Goal: Transaction & Acquisition: Obtain resource

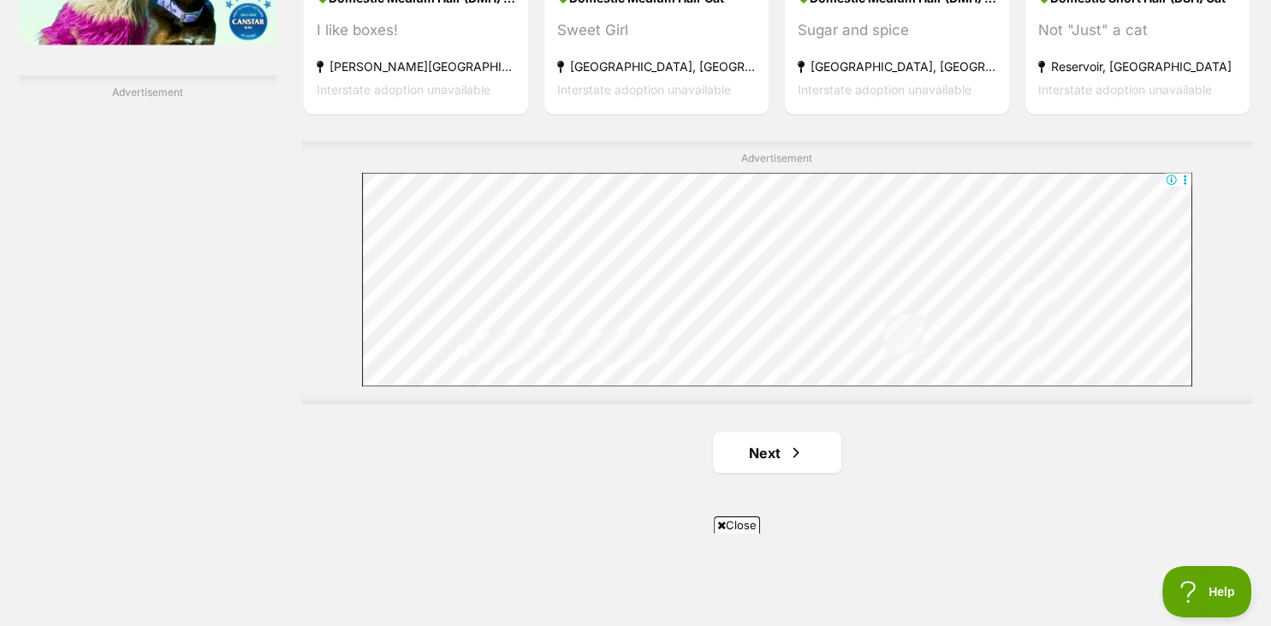
drag, startPoint x: 1270, startPoint y: 620, endPoint x: 890, endPoint y: 451, distance: 415.9
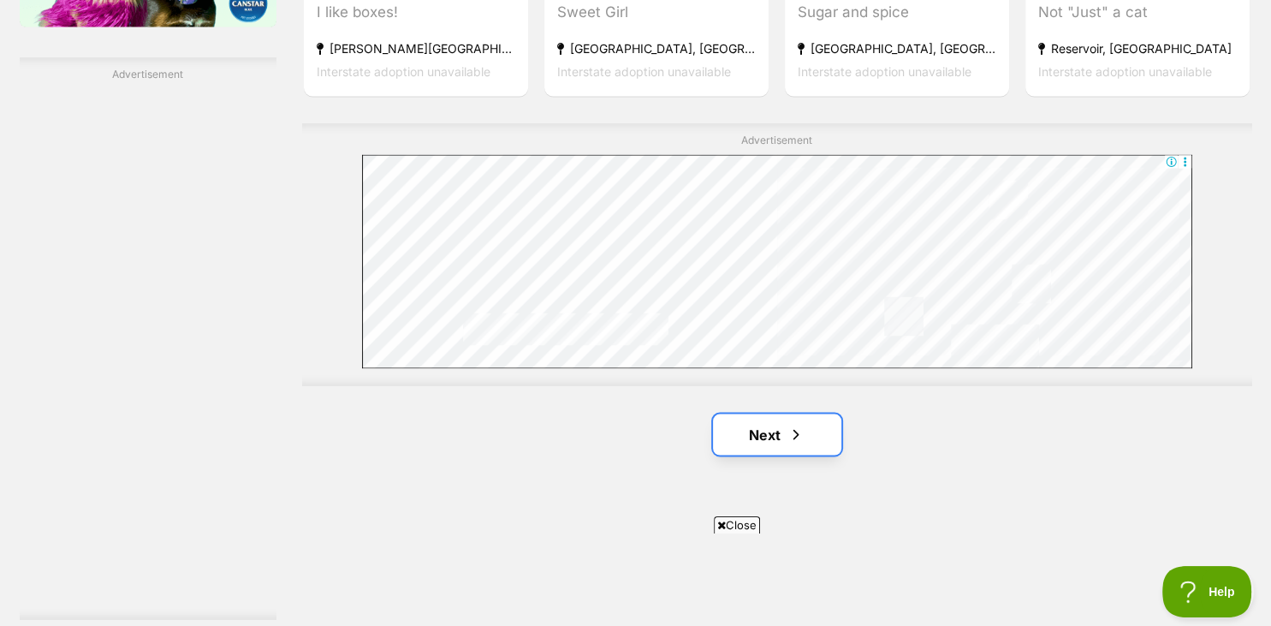
click at [796, 424] on span "Next page" at bounding box center [796, 434] width 17 height 21
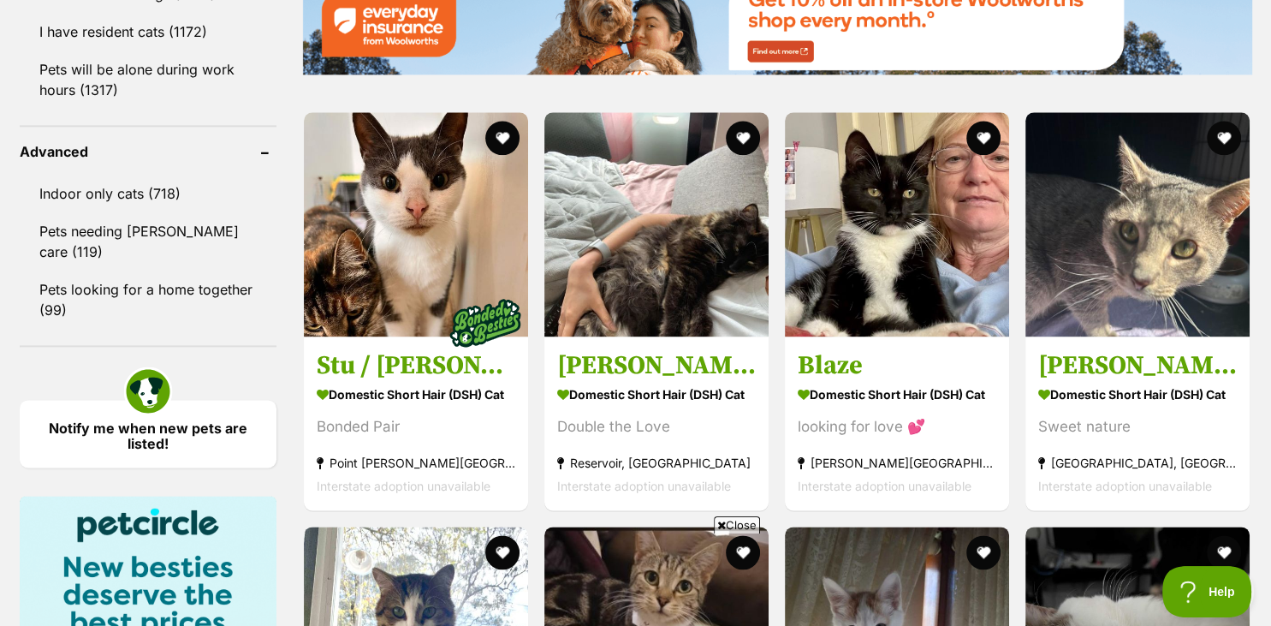
scroll to position [2215, 0]
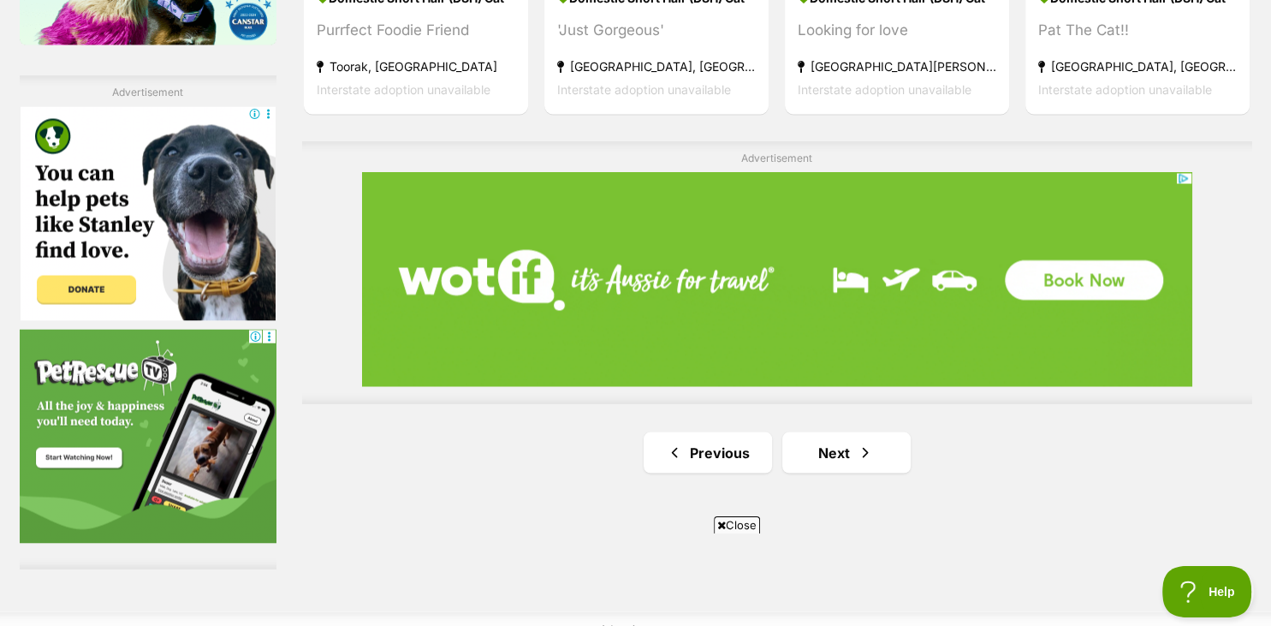
drag, startPoint x: 1265, startPoint y: 622, endPoint x: 984, endPoint y: 468, distance: 320.7
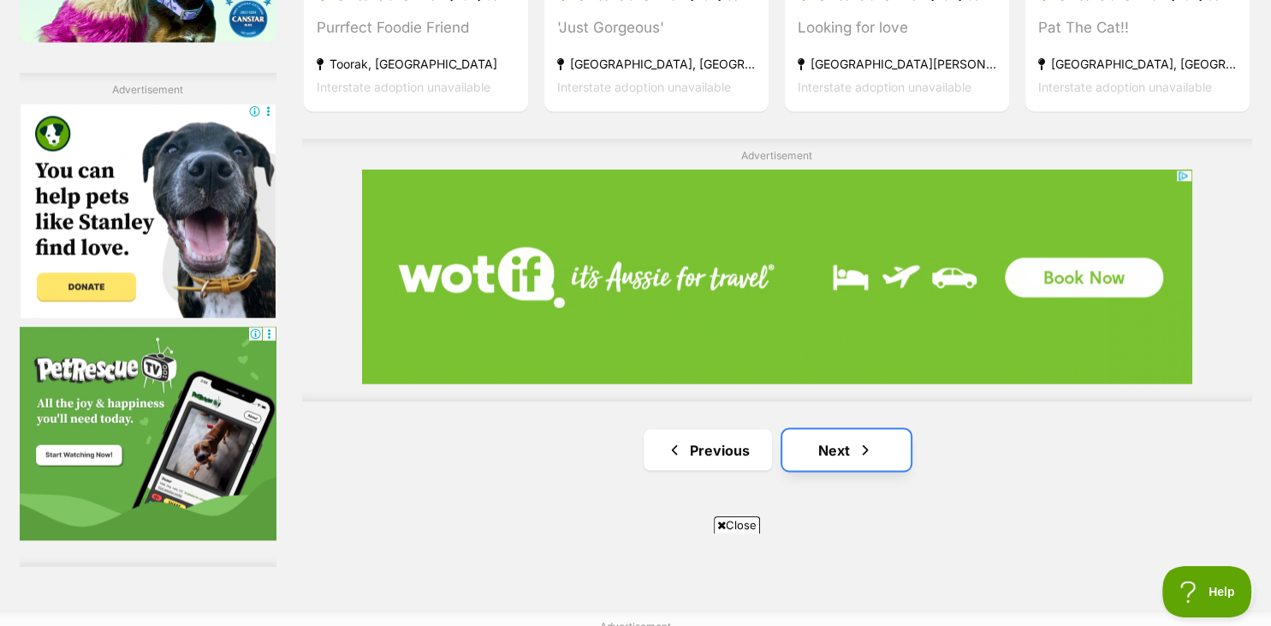
click at [839, 437] on link "Next" at bounding box center [847, 449] width 128 height 41
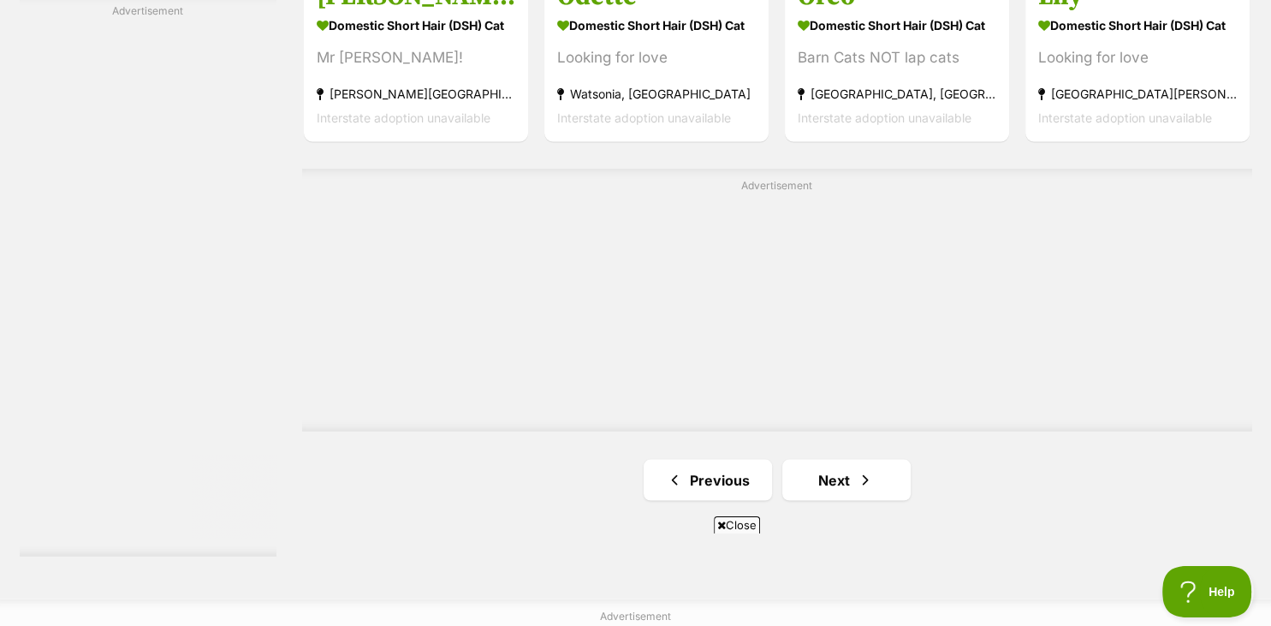
scroll to position [3074, 0]
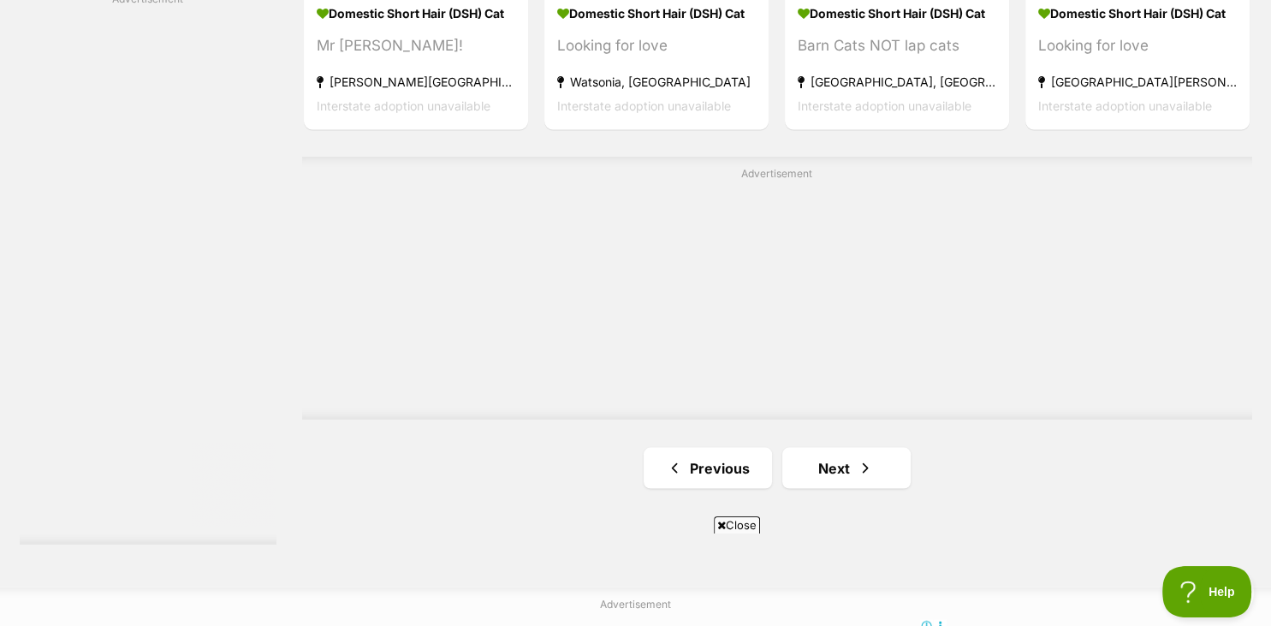
drag, startPoint x: 1265, startPoint y: 618, endPoint x: 906, endPoint y: 487, distance: 382.7
click at [827, 461] on link "Next" at bounding box center [847, 467] width 128 height 41
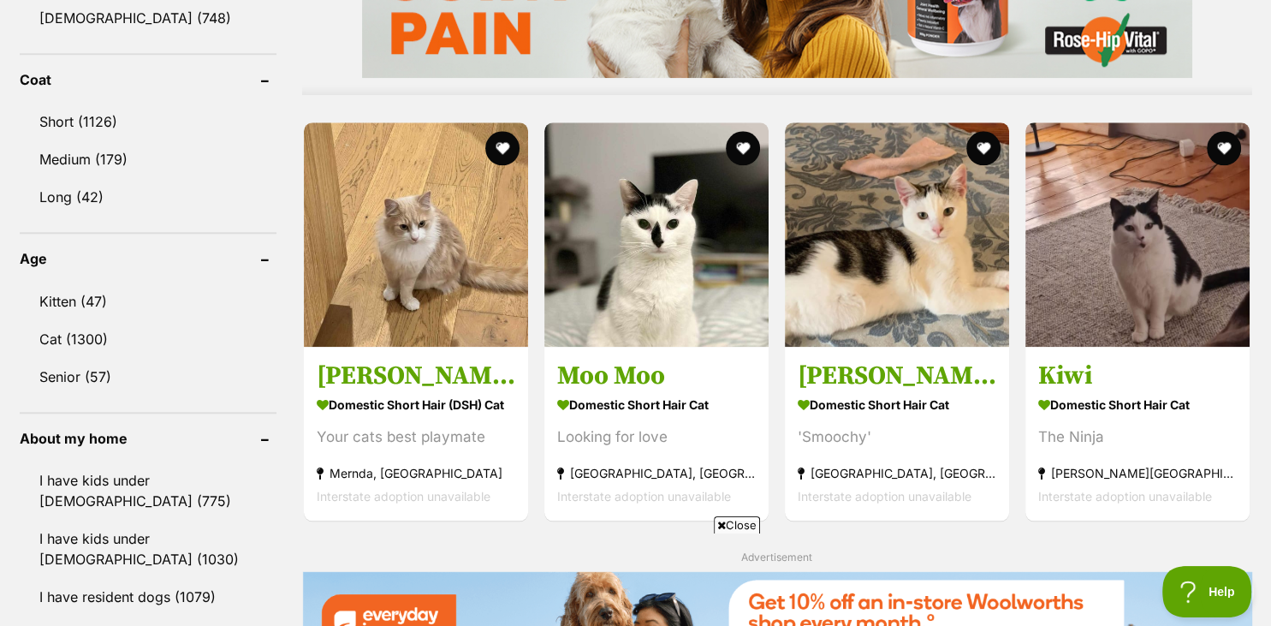
scroll to position [1612, 0]
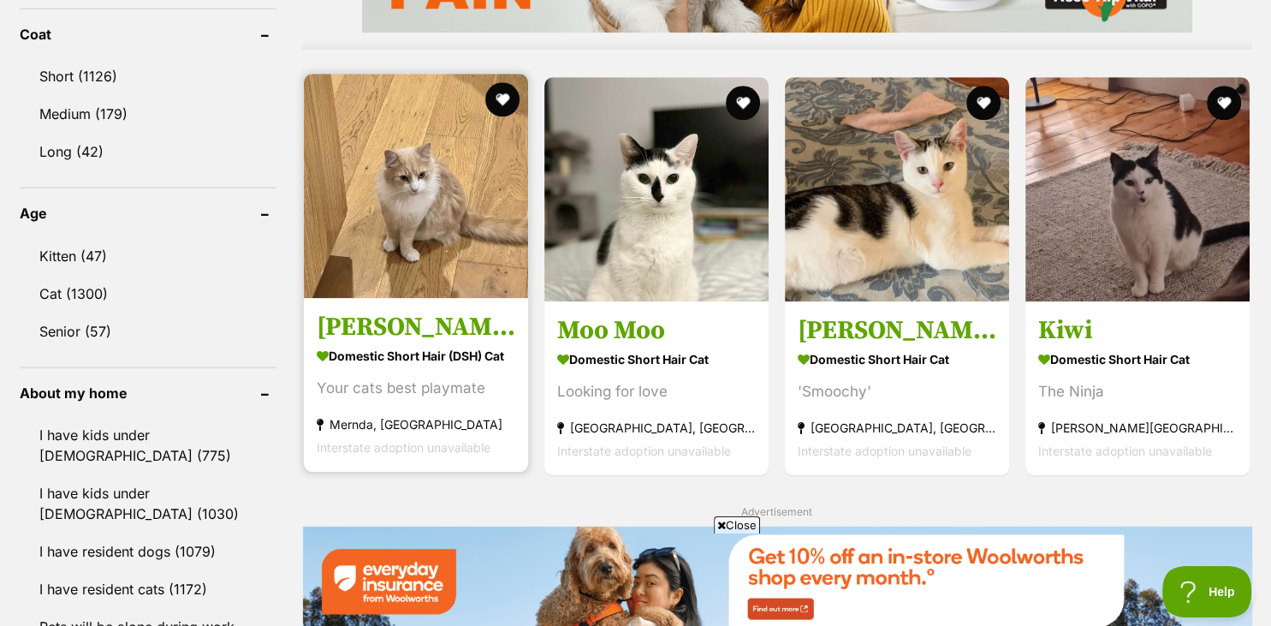
click at [358, 342] on strong "Domestic Short Hair (DSH) Cat" at bounding box center [416, 354] width 199 height 25
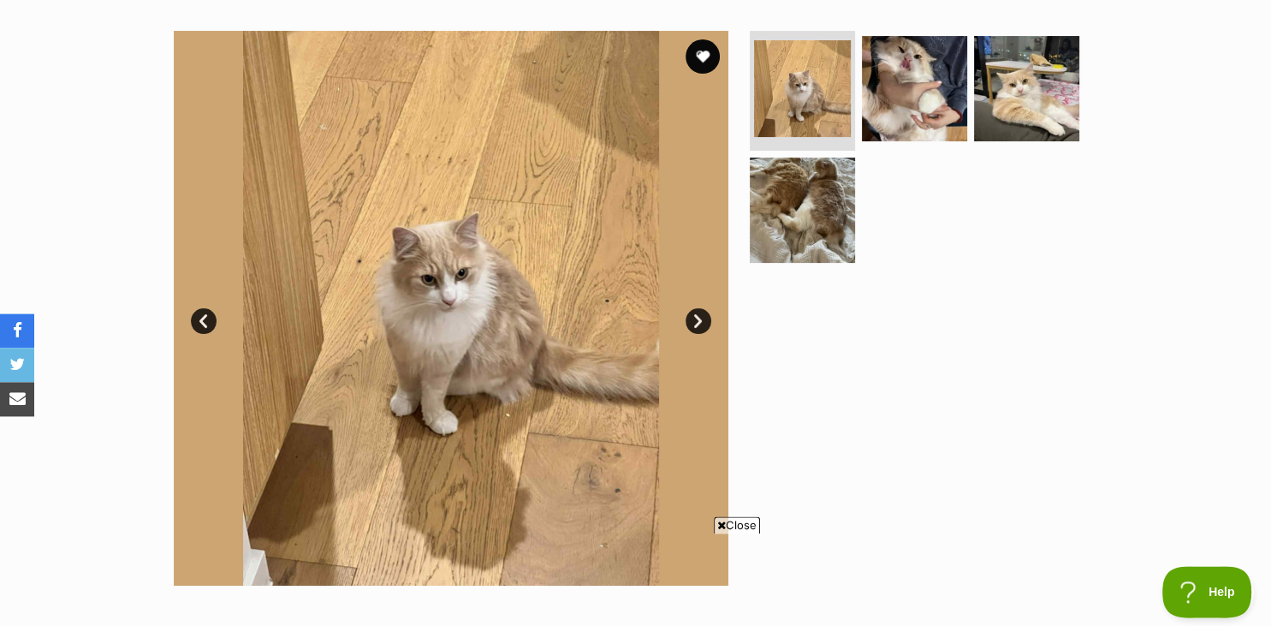
scroll to position [316, 0]
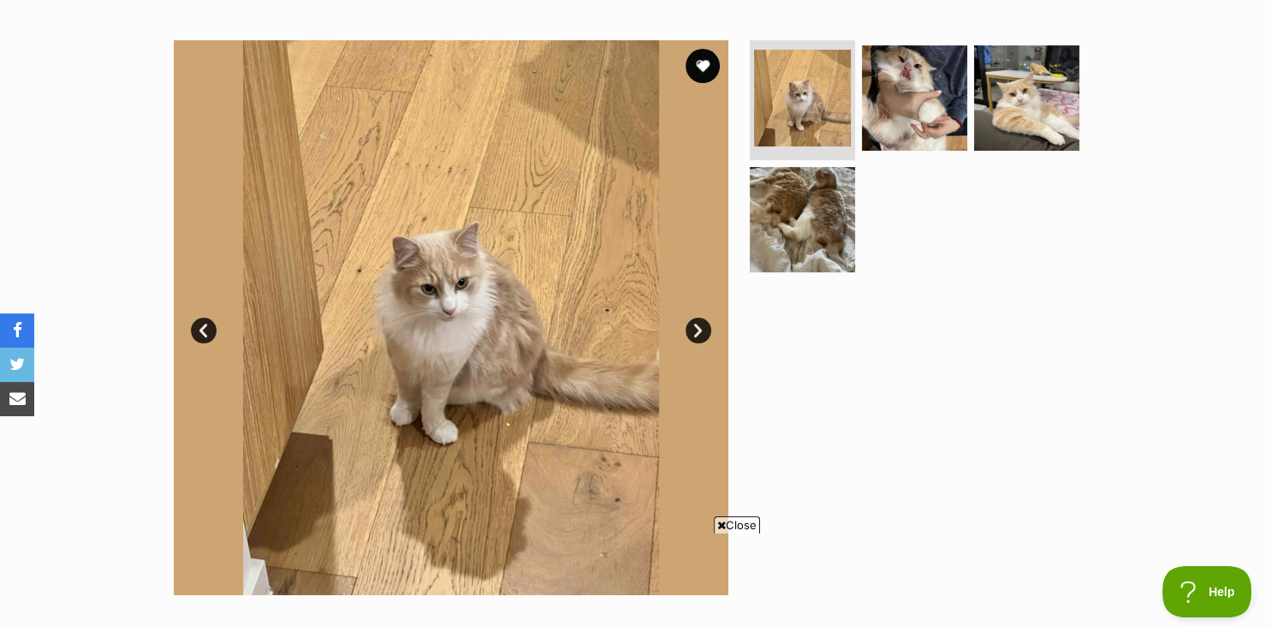
drag, startPoint x: 1267, startPoint y: 7, endPoint x: 854, endPoint y: 132, distance: 431.2
click at [697, 324] on link "Next" at bounding box center [699, 331] width 26 height 26
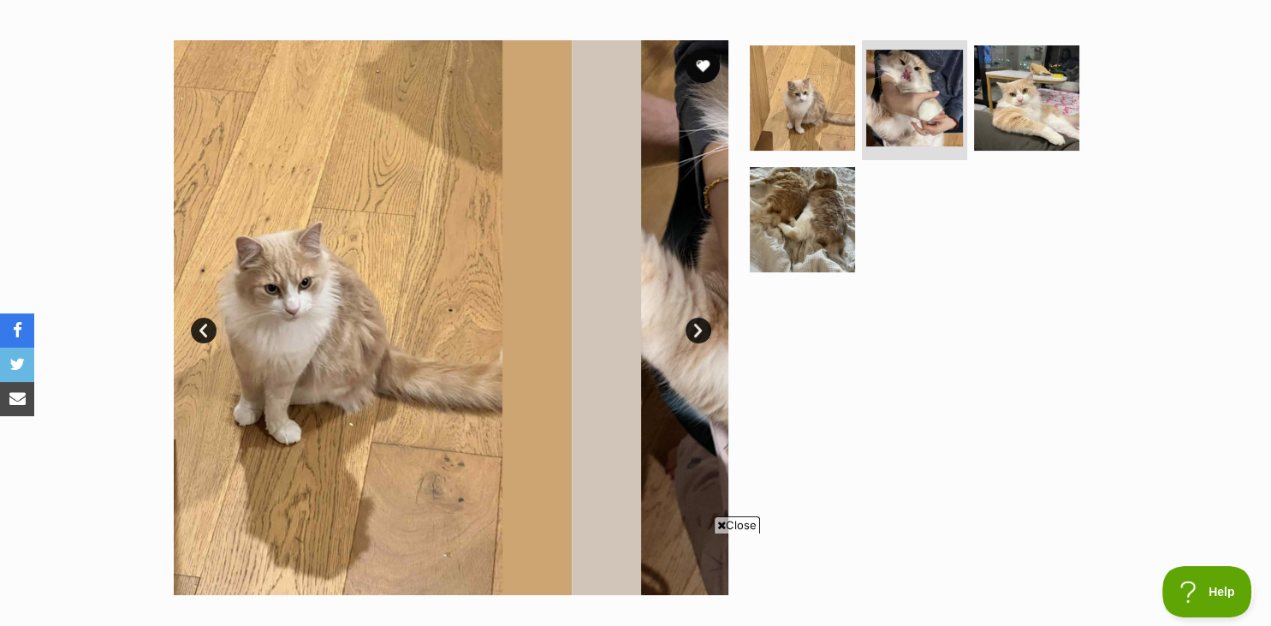
scroll to position [0, 0]
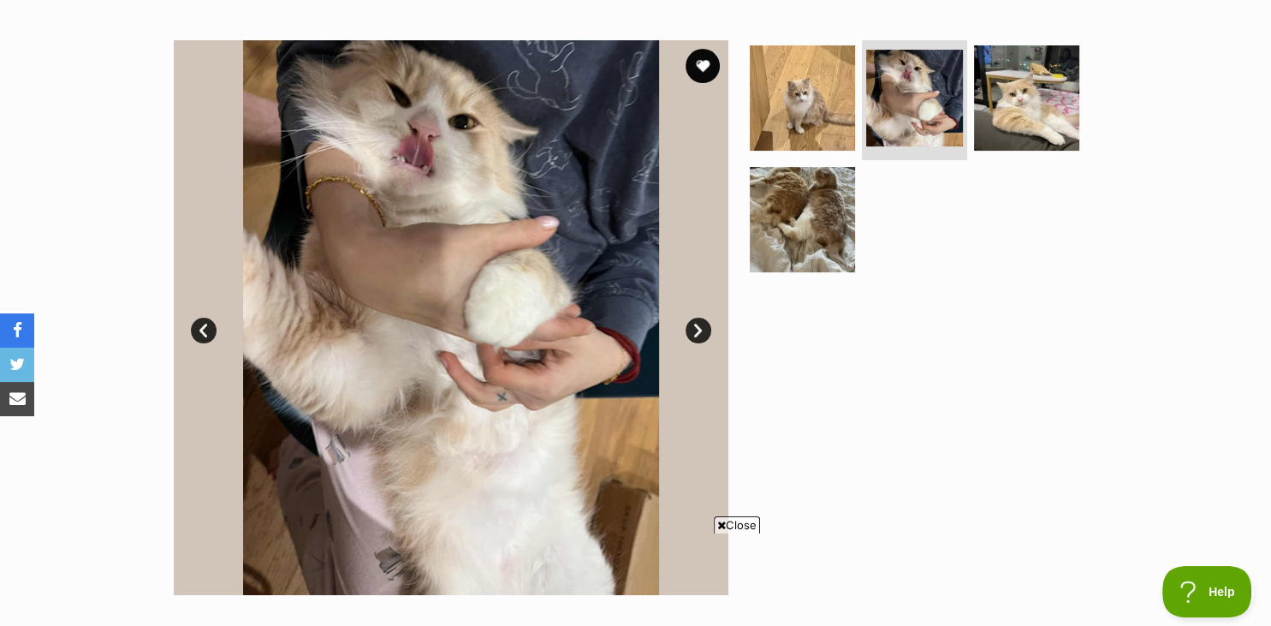
click at [697, 324] on link "Next" at bounding box center [699, 331] width 26 height 26
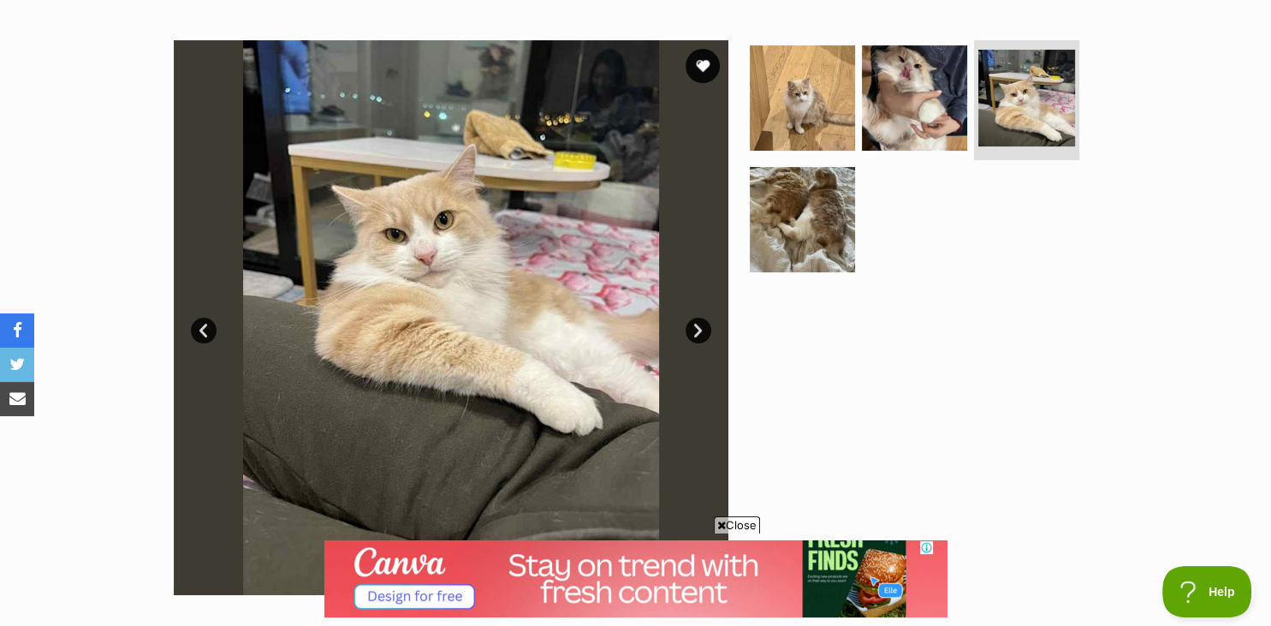
click at [697, 324] on link "Next" at bounding box center [699, 331] width 26 height 26
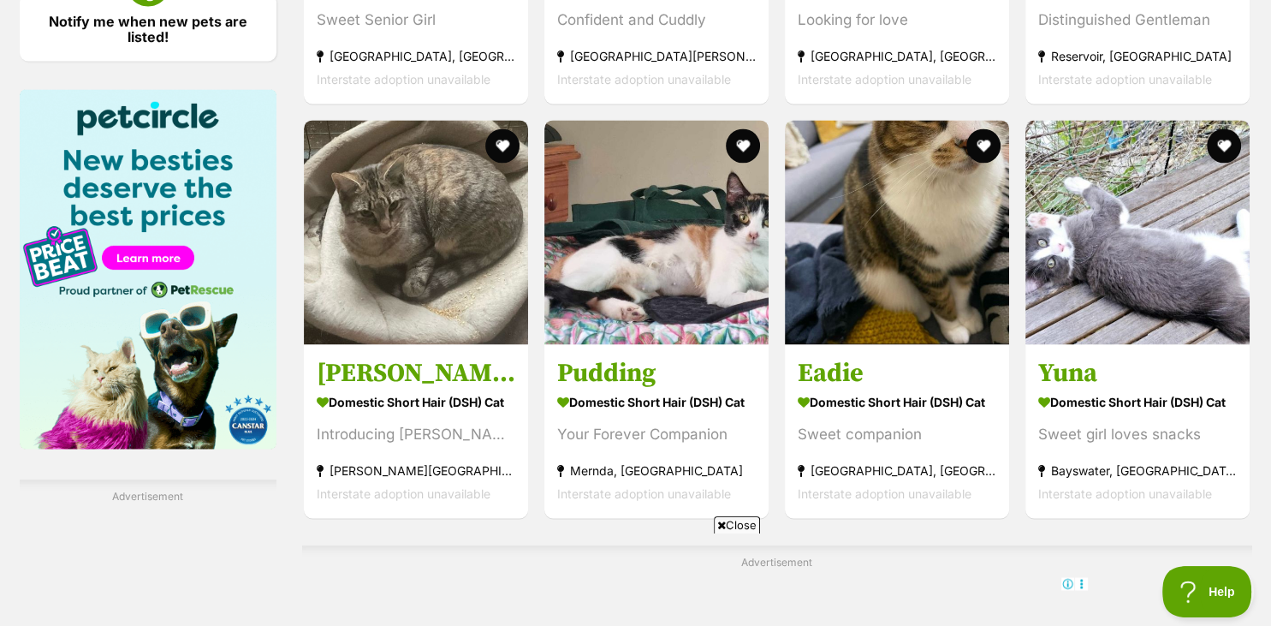
scroll to position [2622, 0]
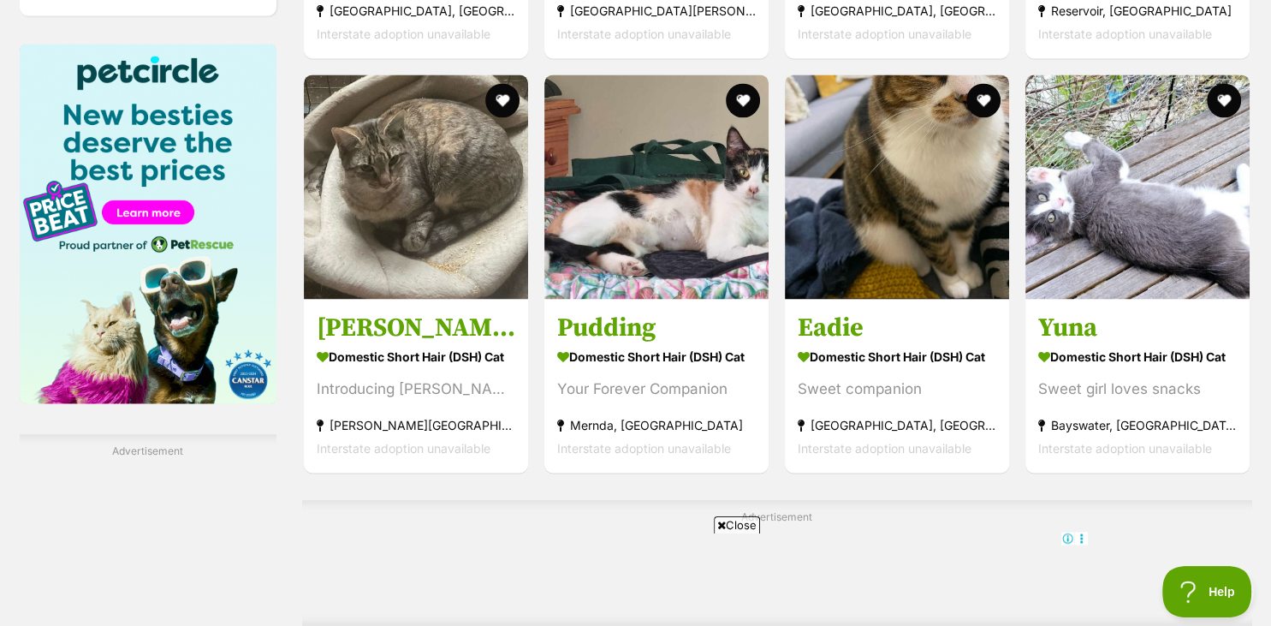
drag, startPoint x: 1265, startPoint y: 621, endPoint x: 758, endPoint y: 481, distance: 526.5
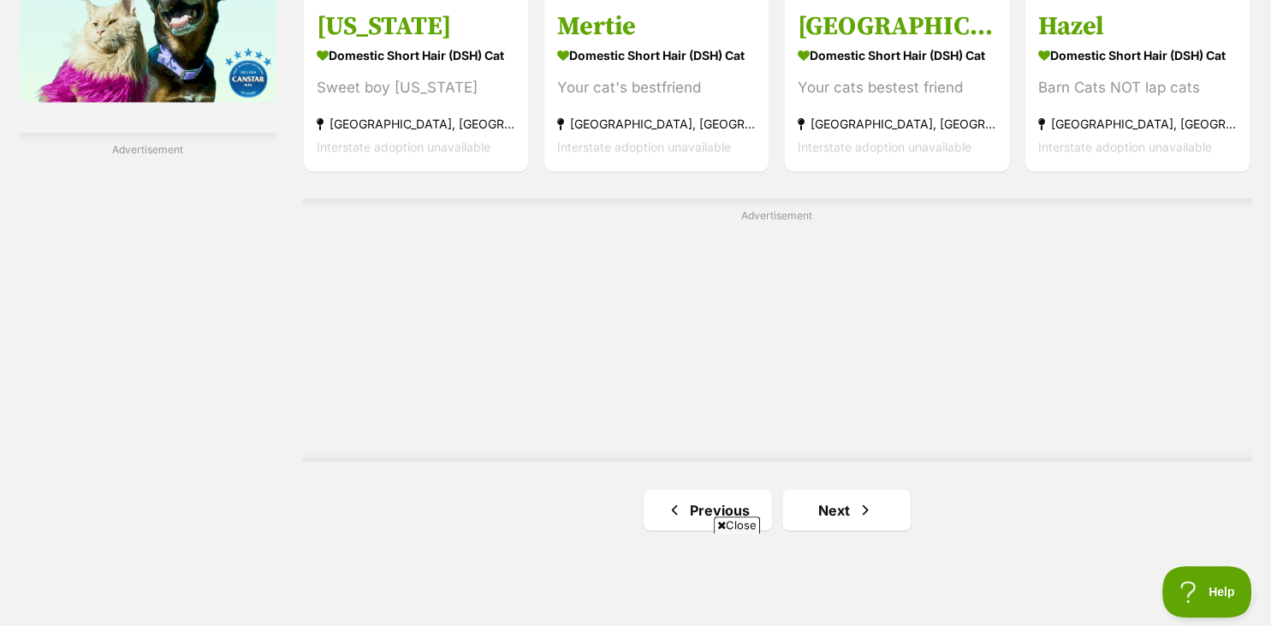
drag, startPoint x: 1265, startPoint y: 616, endPoint x: 990, endPoint y: 492, distance: 302.4
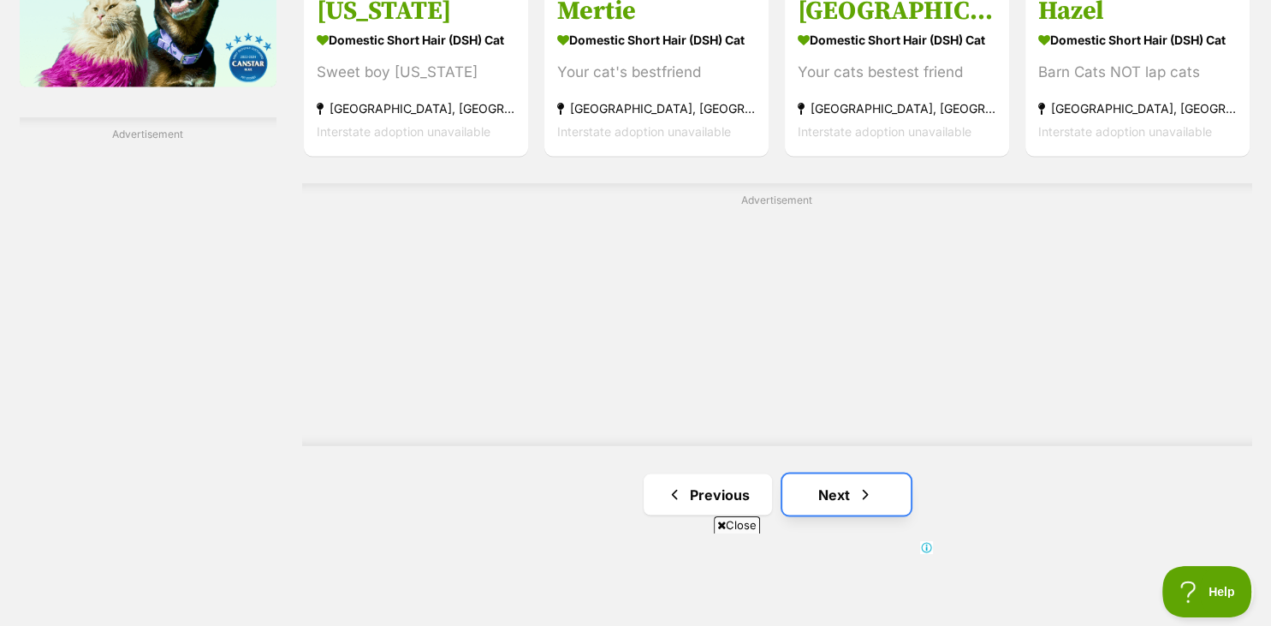
click at [841, 473] on link "Next" at bounding box center [847, 493] width 128 height 41
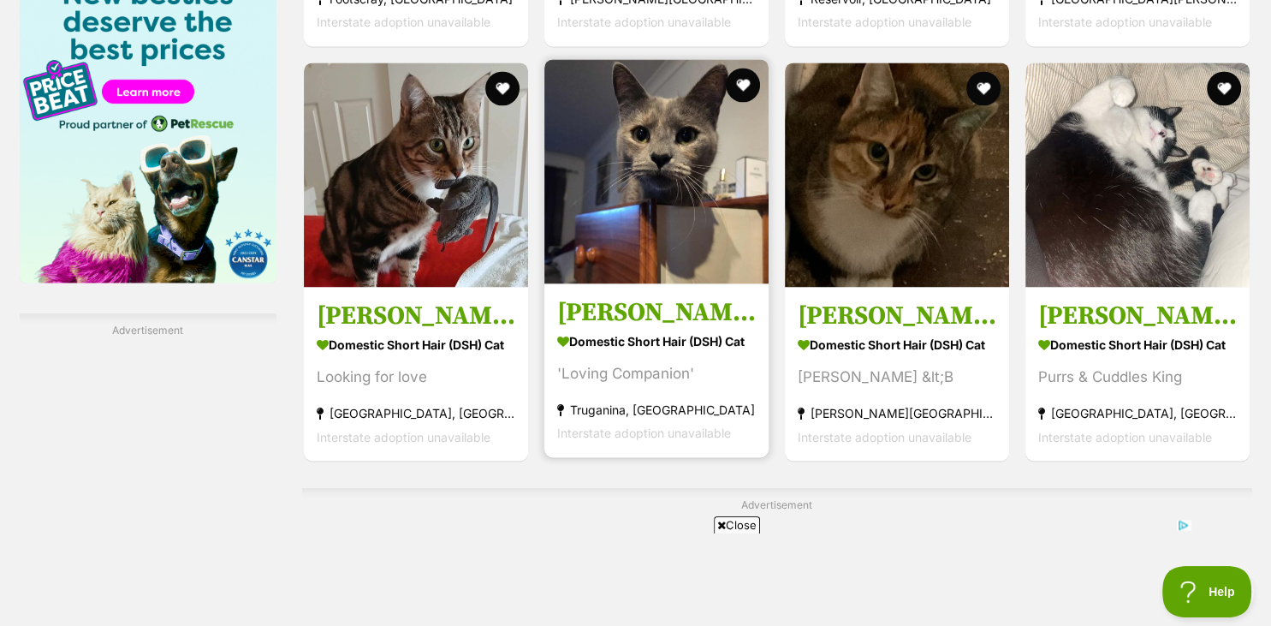
click at [658, 344] on strong "Domestic Short Hair (DSH) Cat" at bounding box center [656, 340] width 199 height 25
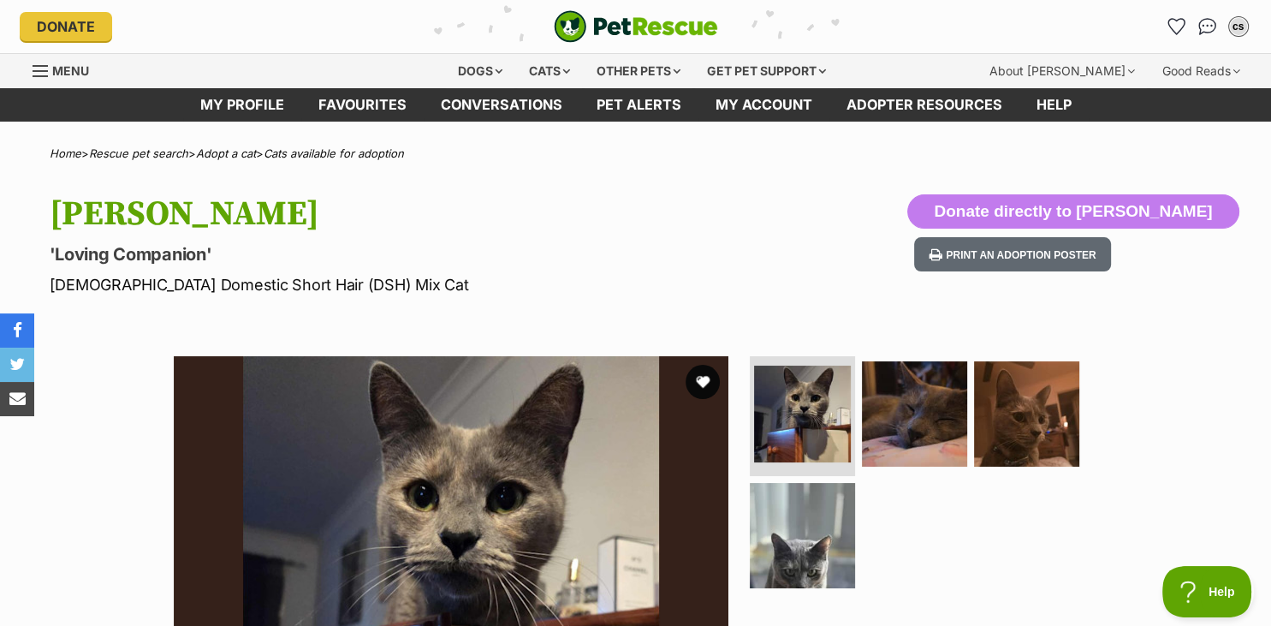
click at [1241, 478] on div "Available 1 of 4 images 1 of 4 images 1 of 4 images 1 of 4 images Next Prev 1 2…" at bounding box center [635, 620] width 1271 height 580
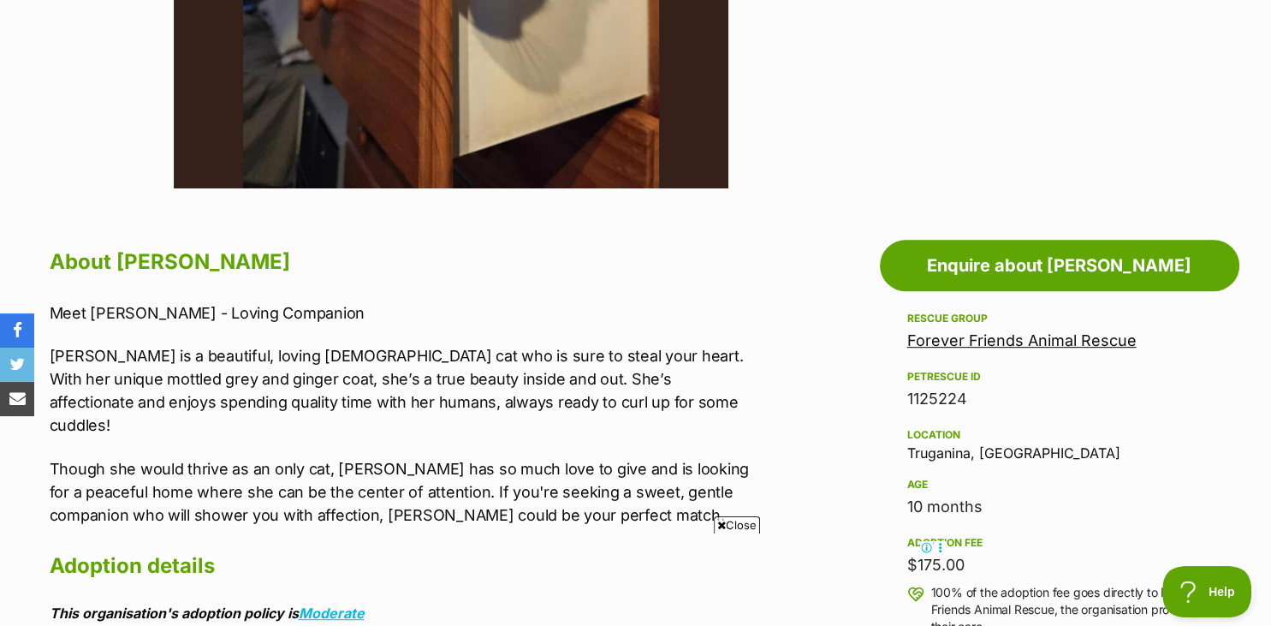
scroll to position [768, 0]
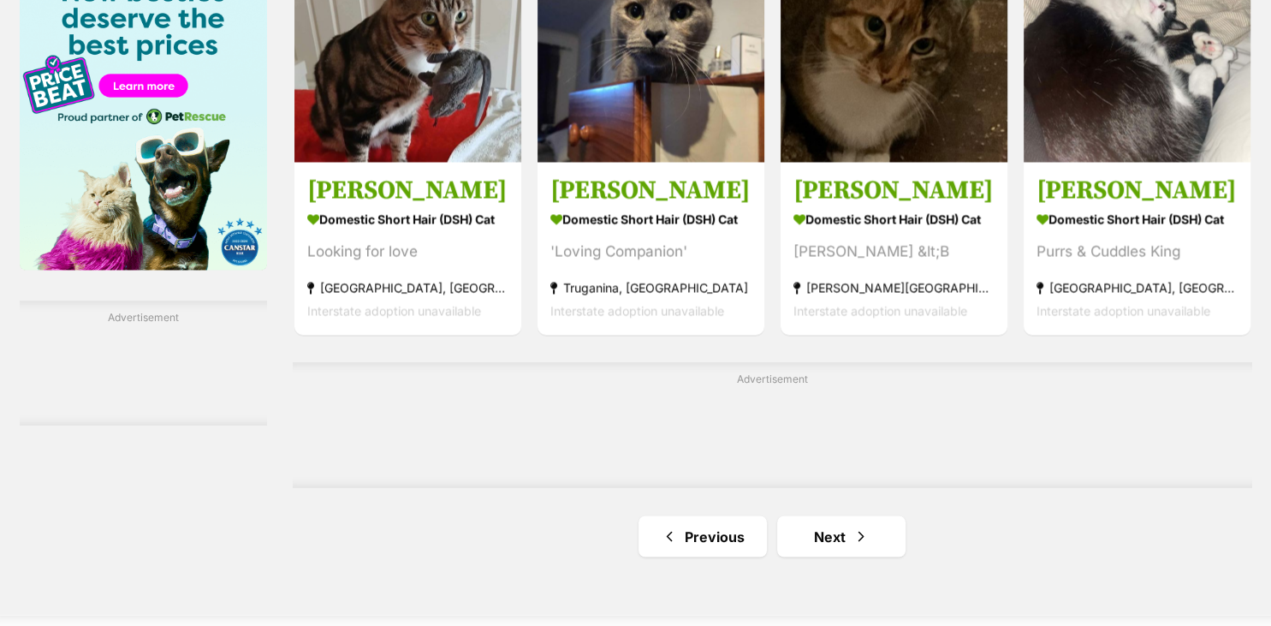
scroll to position [2742, 0]
click at [836, 538] on link "Next" at bounding box center [841, 535] width 128 height 41
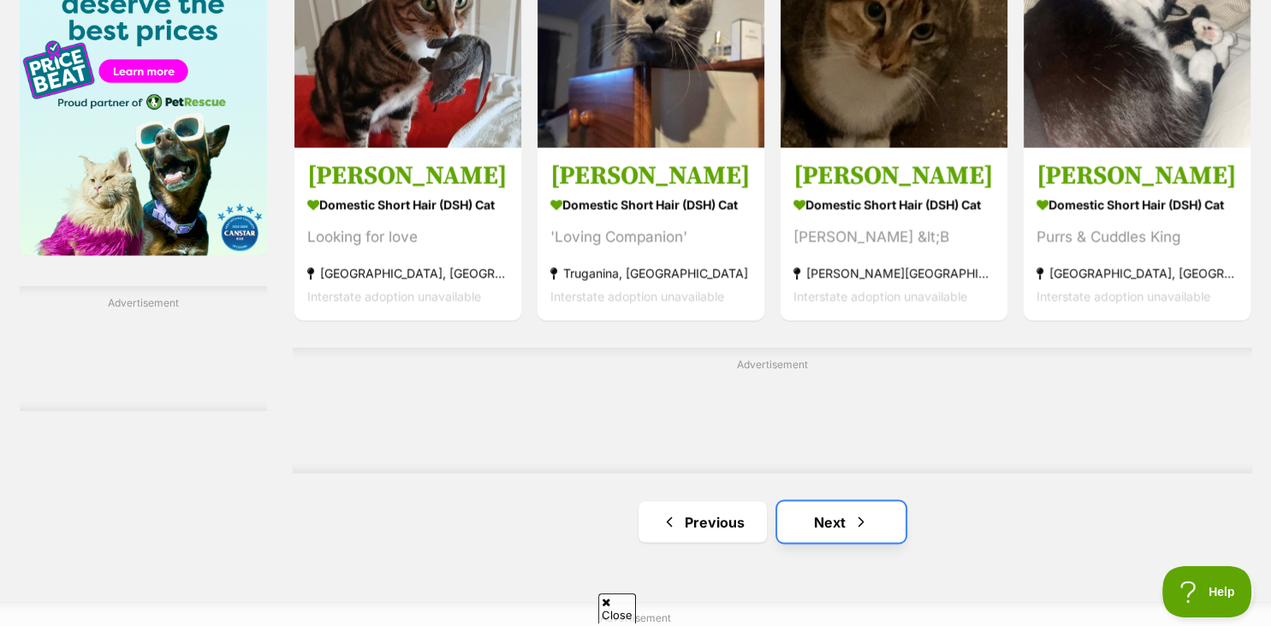
scroll to position [0, 0]
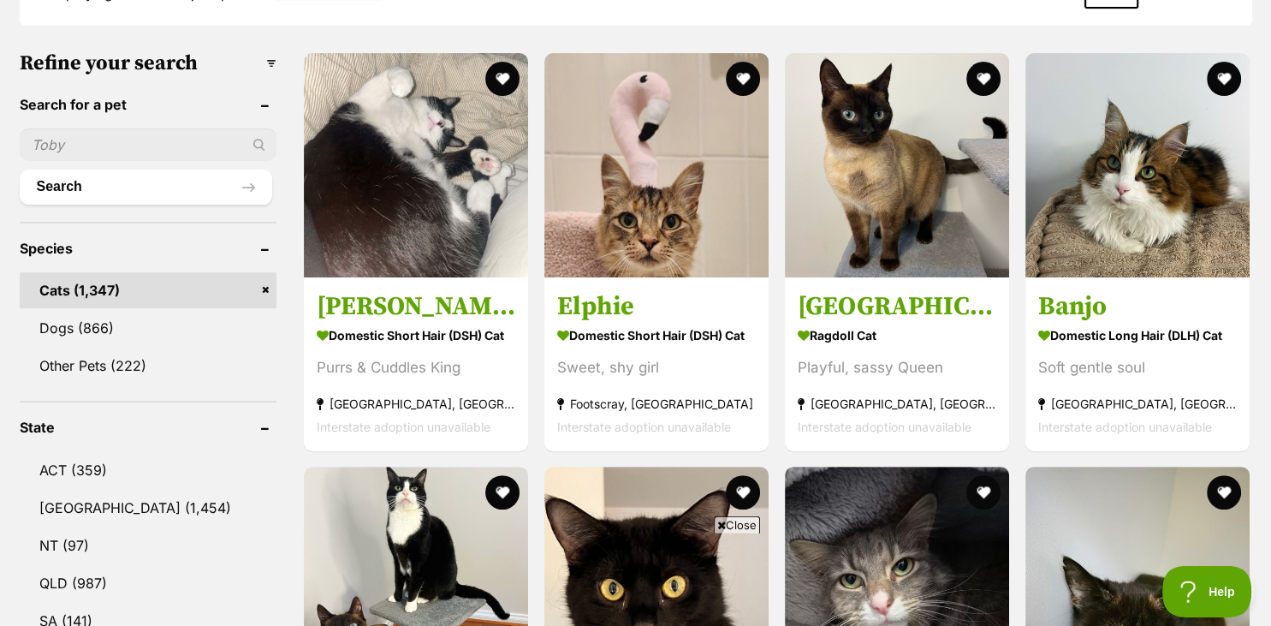
scroll to position [512, 0]
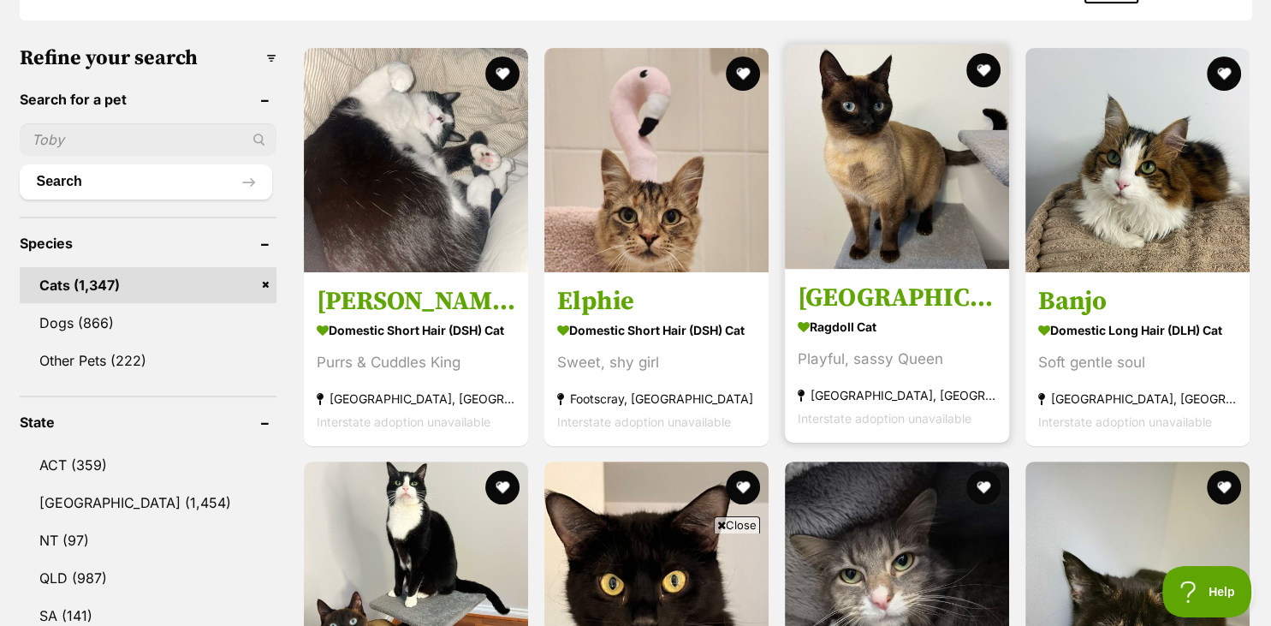
click at [842, 313] on strong "Ragdoll Cat" at bounding box center [897, 325] width 199 height 25
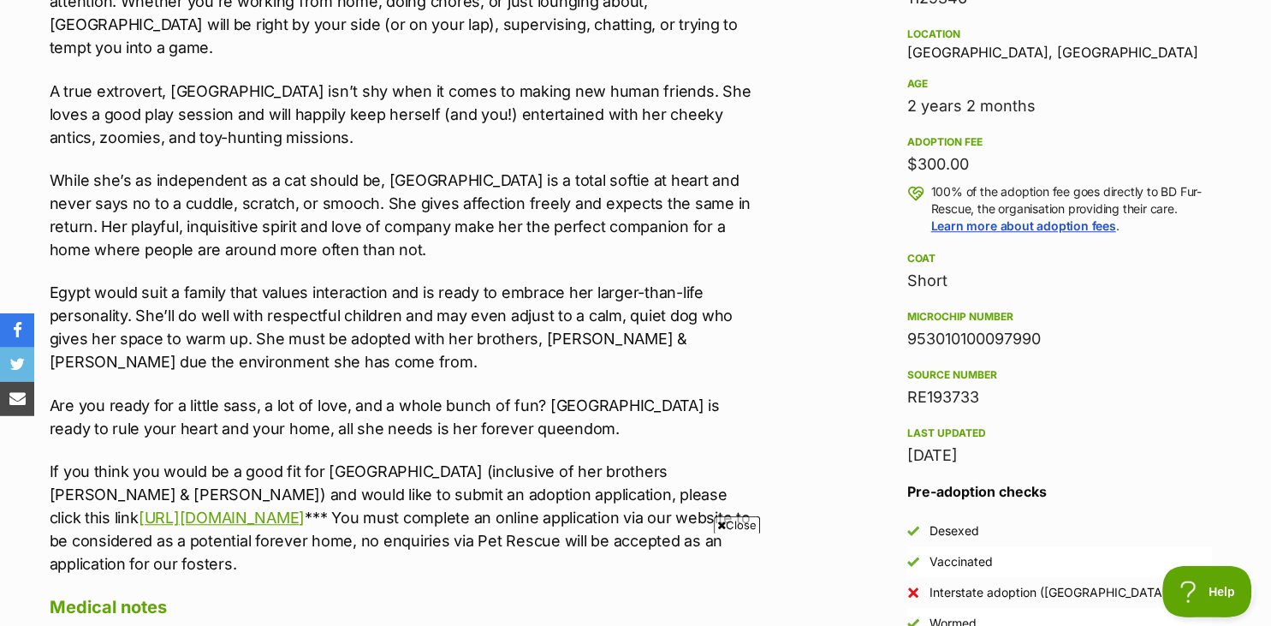
scroll to position [1115, 0]
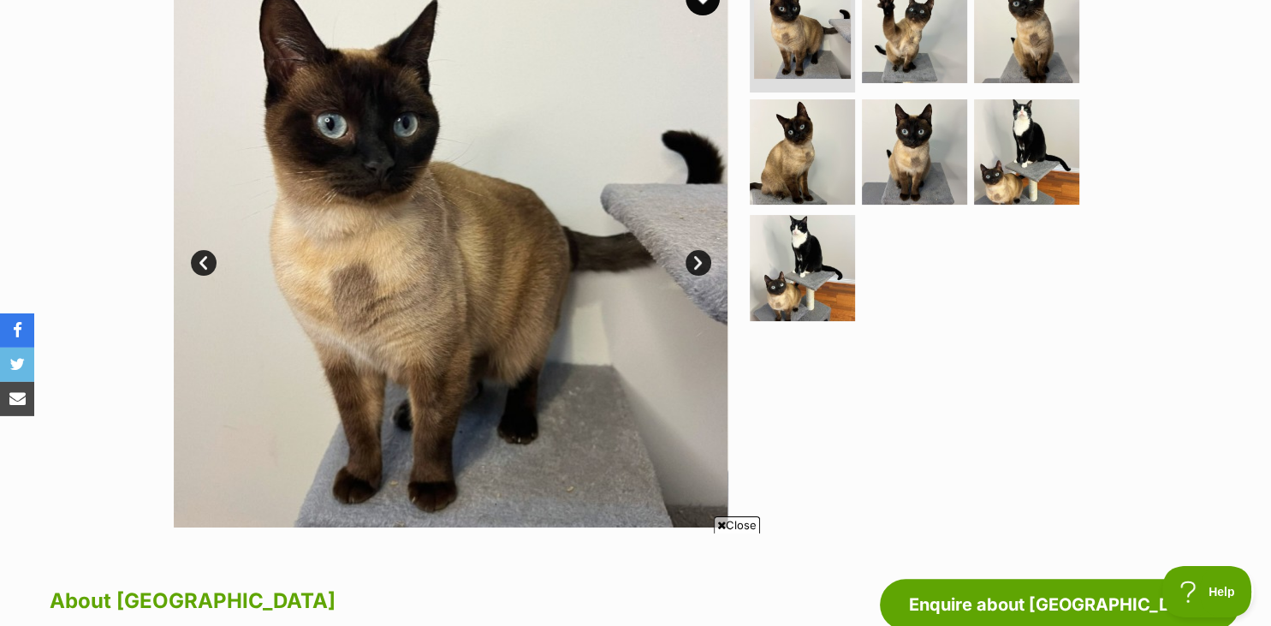
drag, startPoint x: 1269, startPoint y: 3, endPoint x: 1085, endPoint y: 75, distance: 197.6
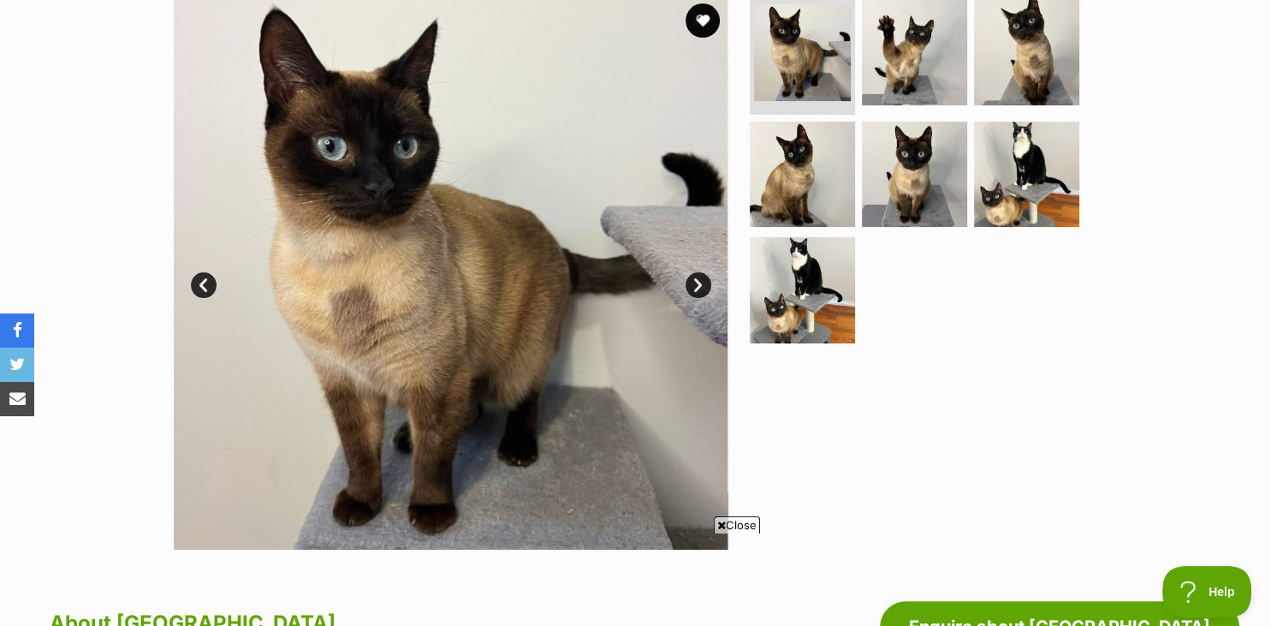
click at [703, 280] on link "Next" at bounding box center [699, 285] width 26 height 26
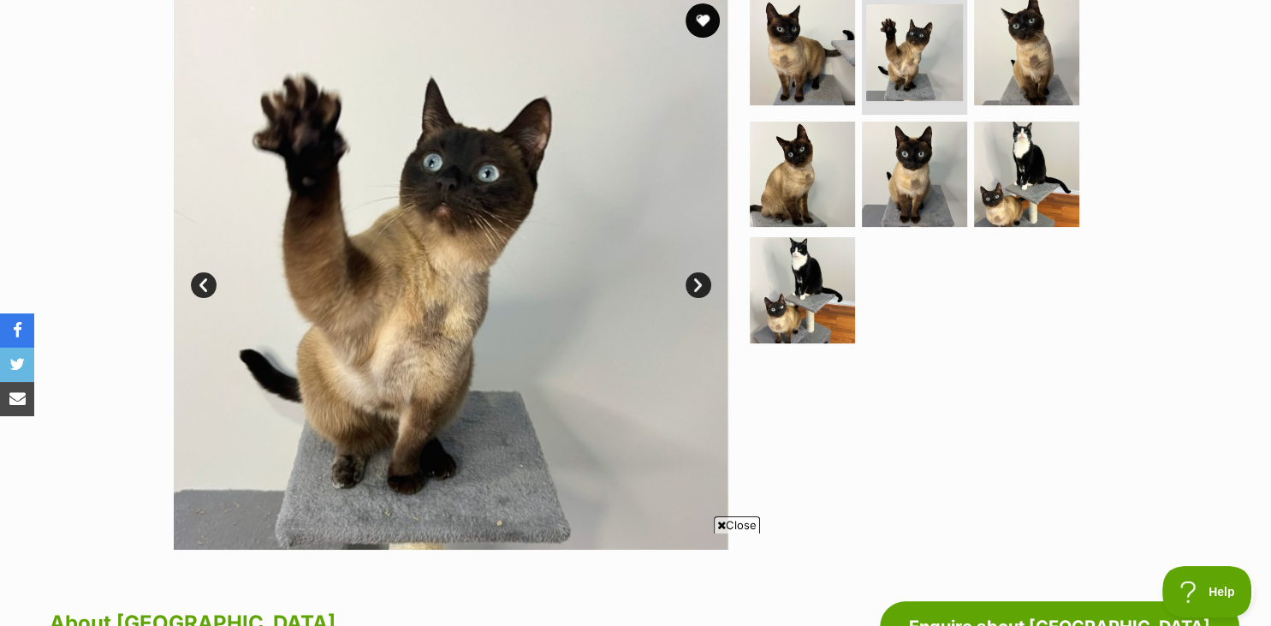
click at [703, 280] on link "Next" at bounding box center [699, 285] width 26 height 26
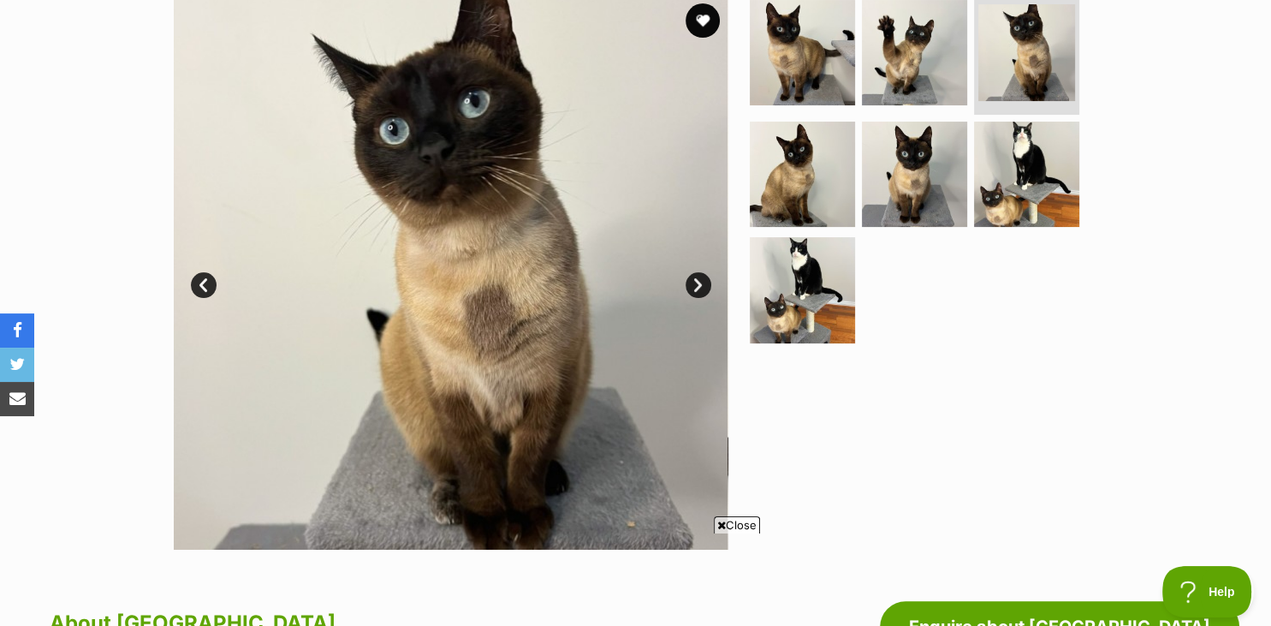
click at [703, 280] on link "Next" at bounding box center [699, 285] width 26 height 26
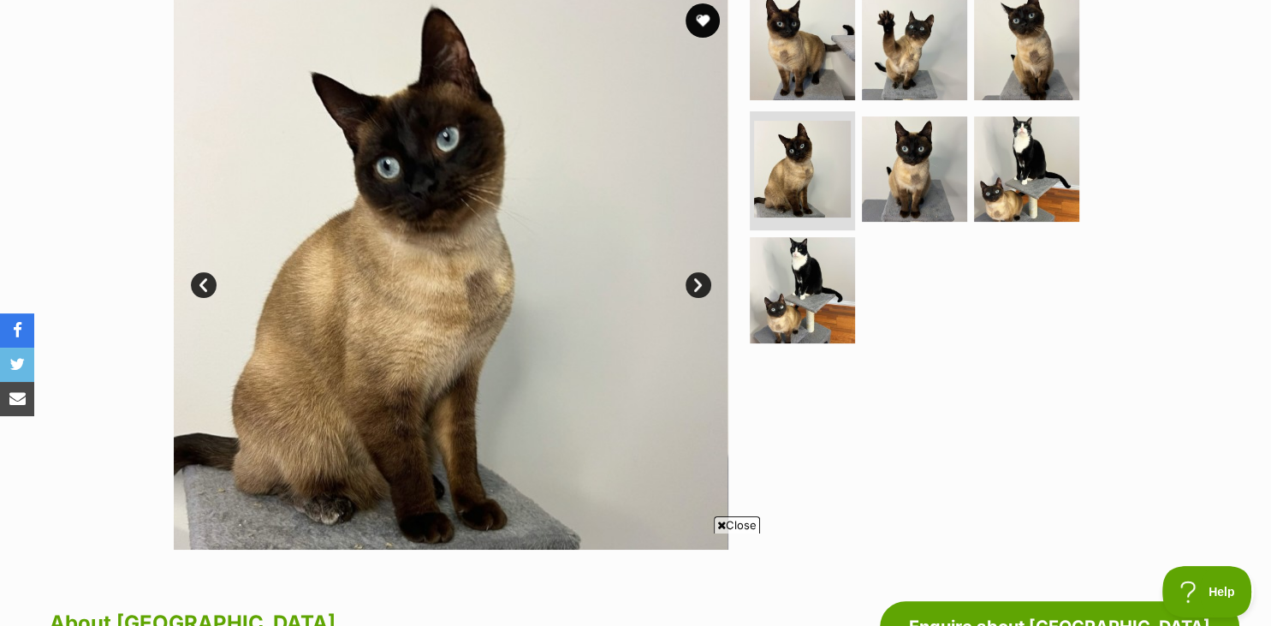
click at [703, 280] on link "Next" at bounding box center [699, 285] width 26 height 26
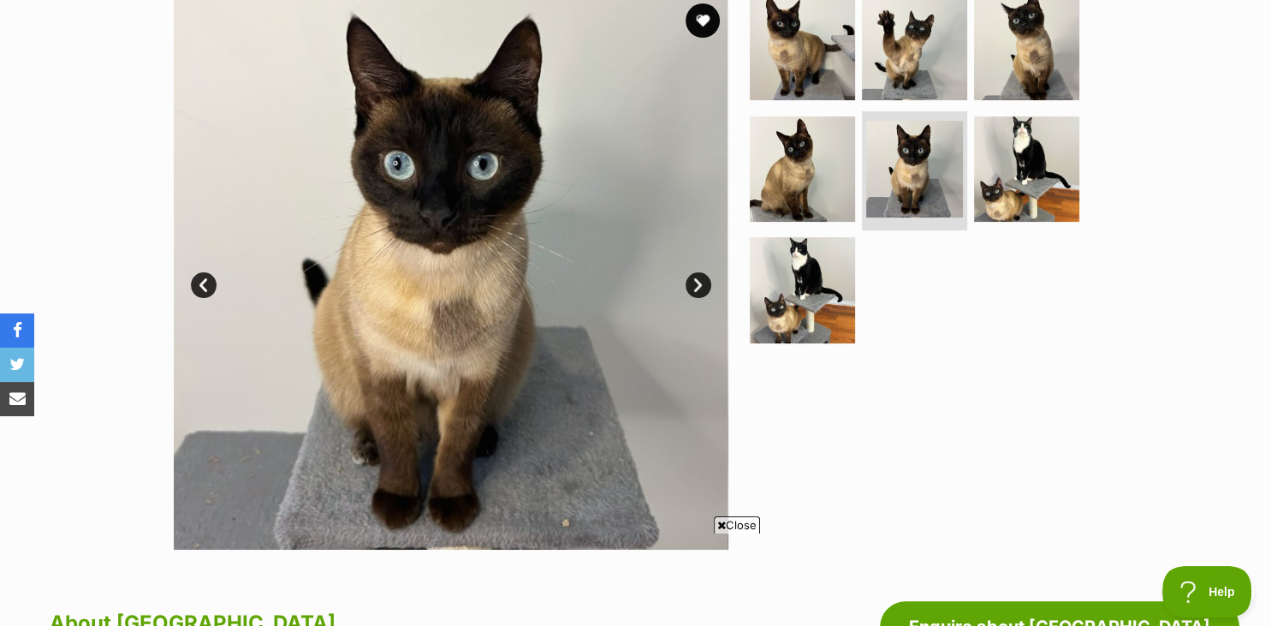
click at [703, 280] on link "Next" at bounding box center [699, 285] width 26 height 26
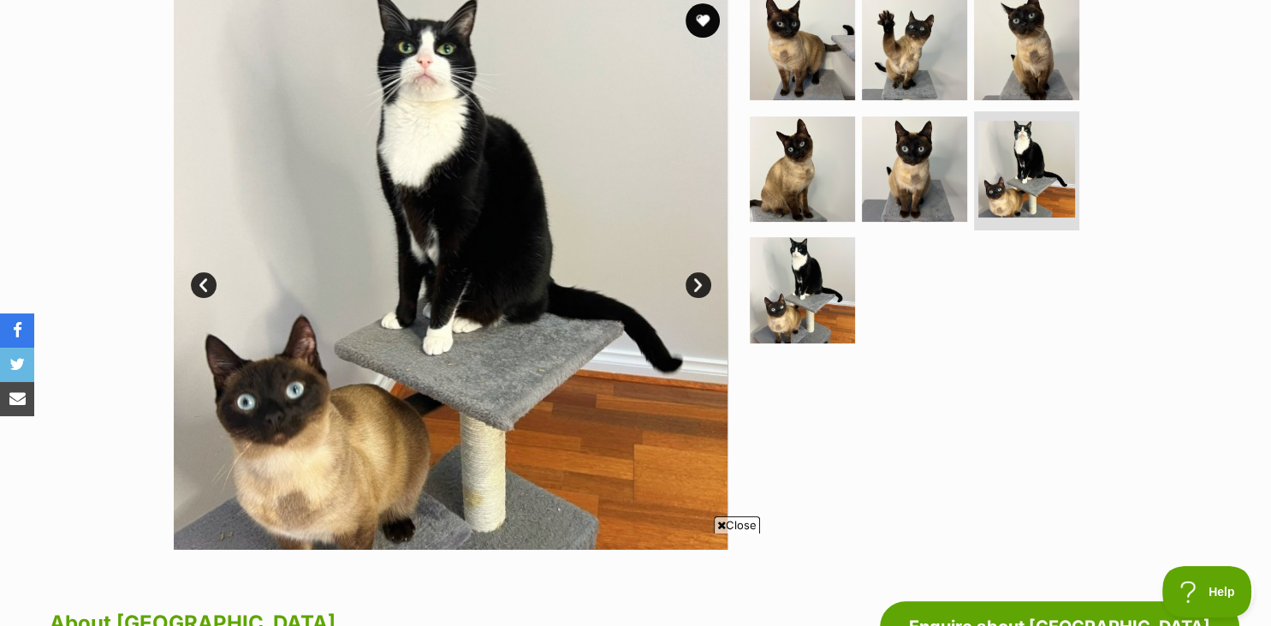
scroll to position [0, 0]
click at [703, 280] on link "Next" at bounding box center [699, 285] width 26 height 26
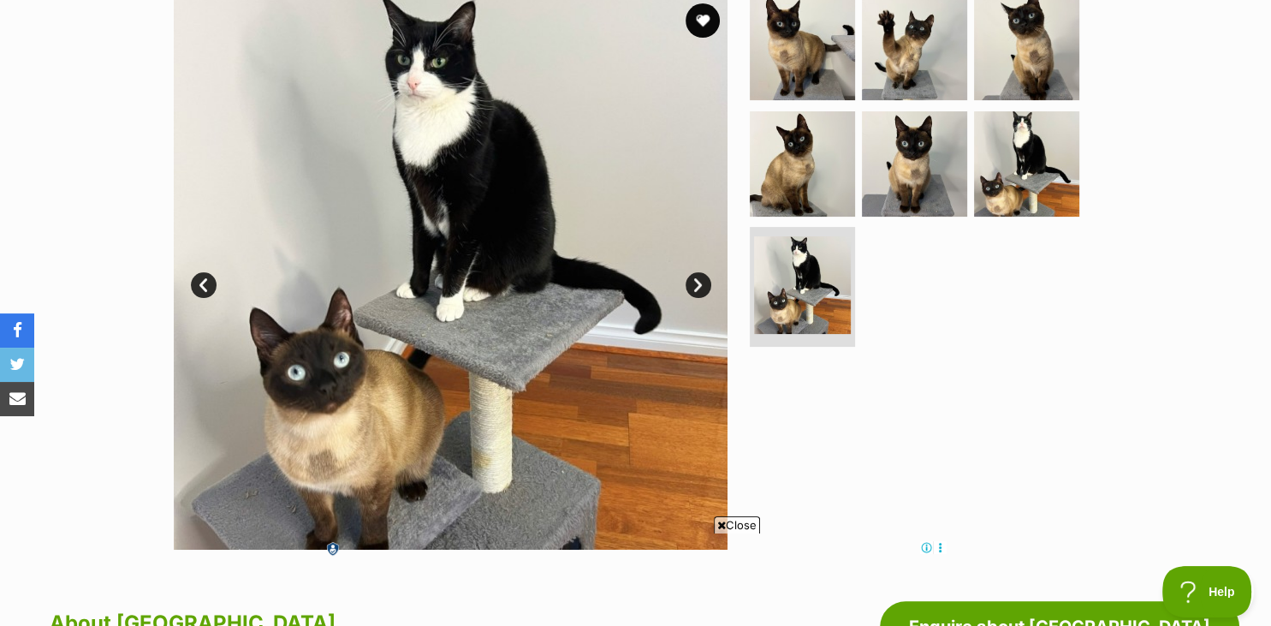
click at [703, 280] on link "Next" at bounding box center [699, 285] width 26 height 26
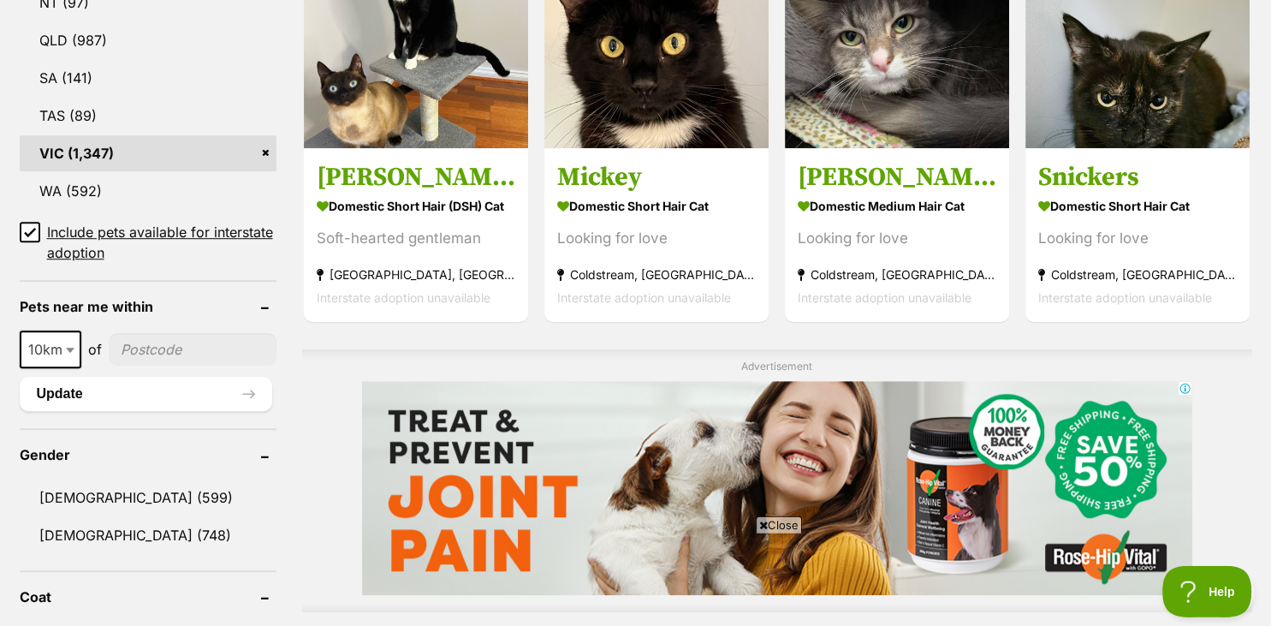
drag, startPoint x: 1266, startPoint y: 617, endPoint x: 1248, endPoint y: 184, distance: 433.6
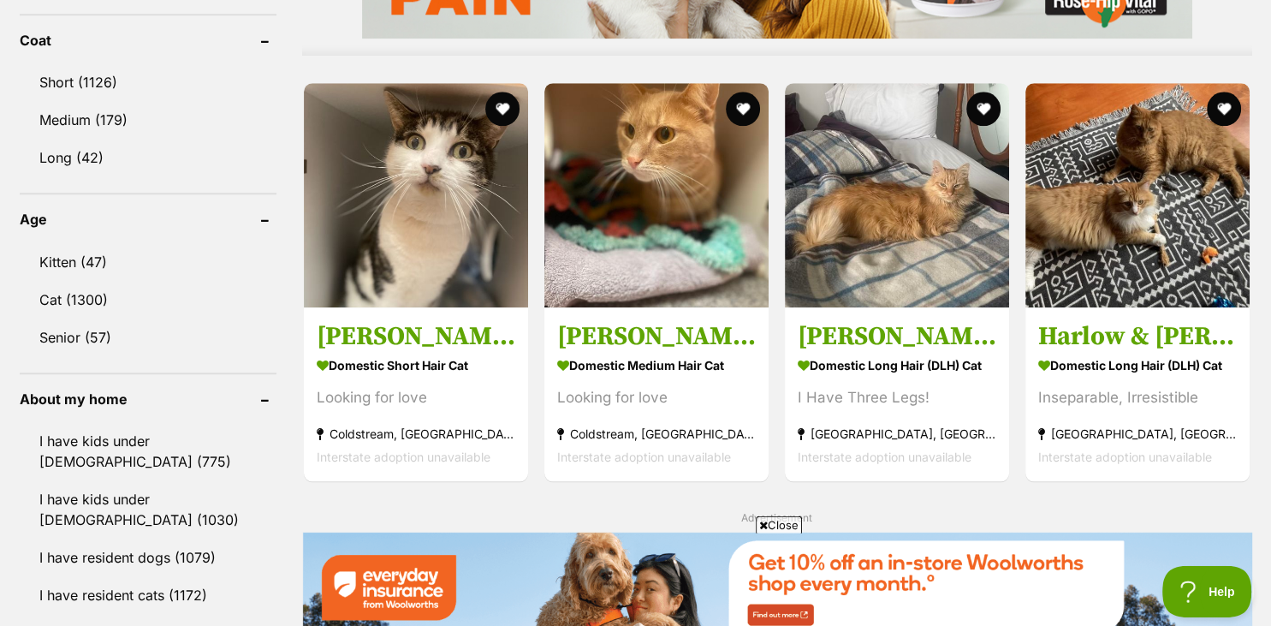
scroll to position [1612, 0]
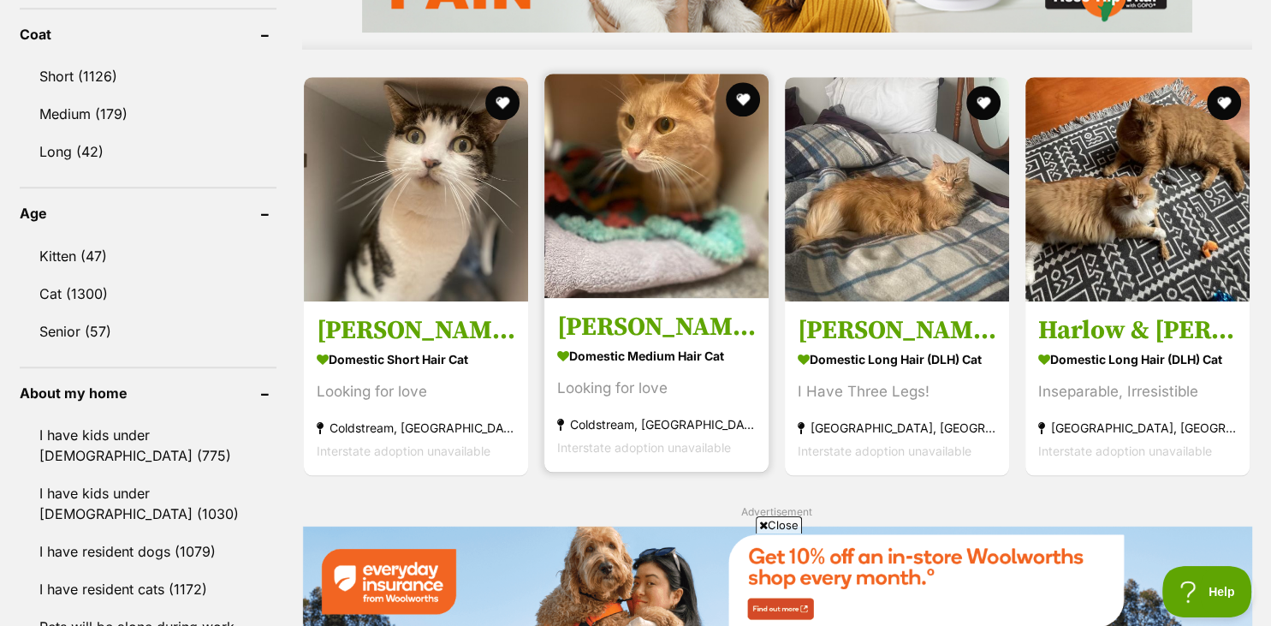
click at [628, 352] on strong "Domestic Medium Hair Cat" at bounding box center [656, 354] width 199 height 25
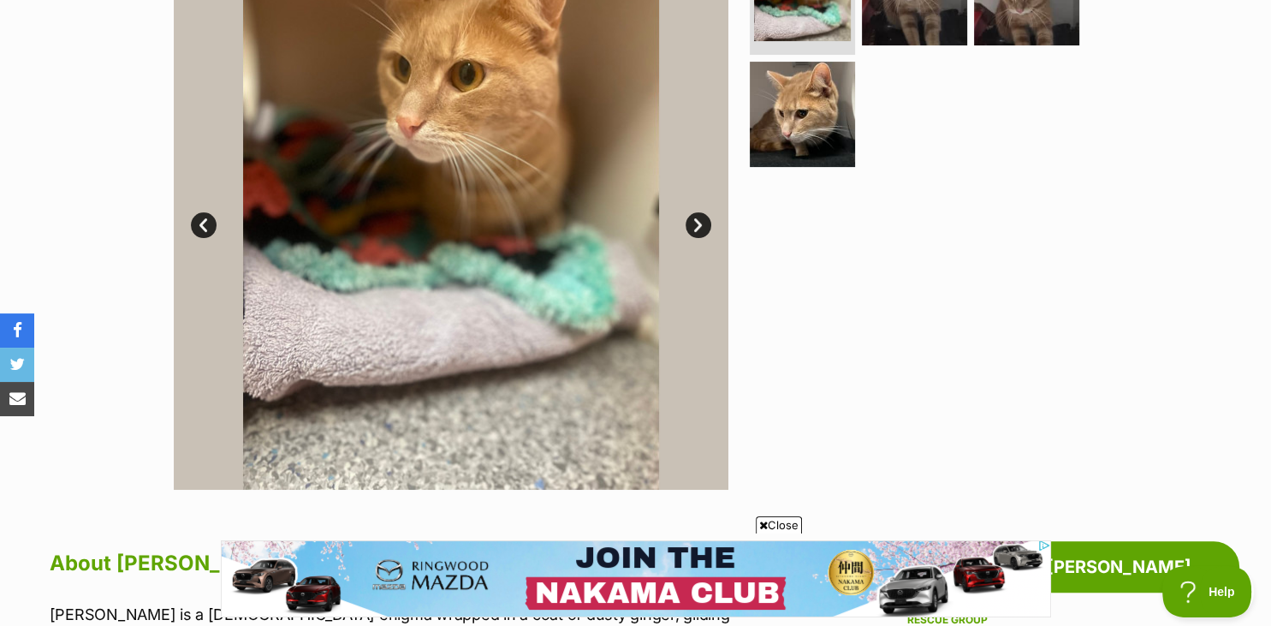
click at [707, 227] on link "Next" at bounding box center [699, 225] width 26 height 26
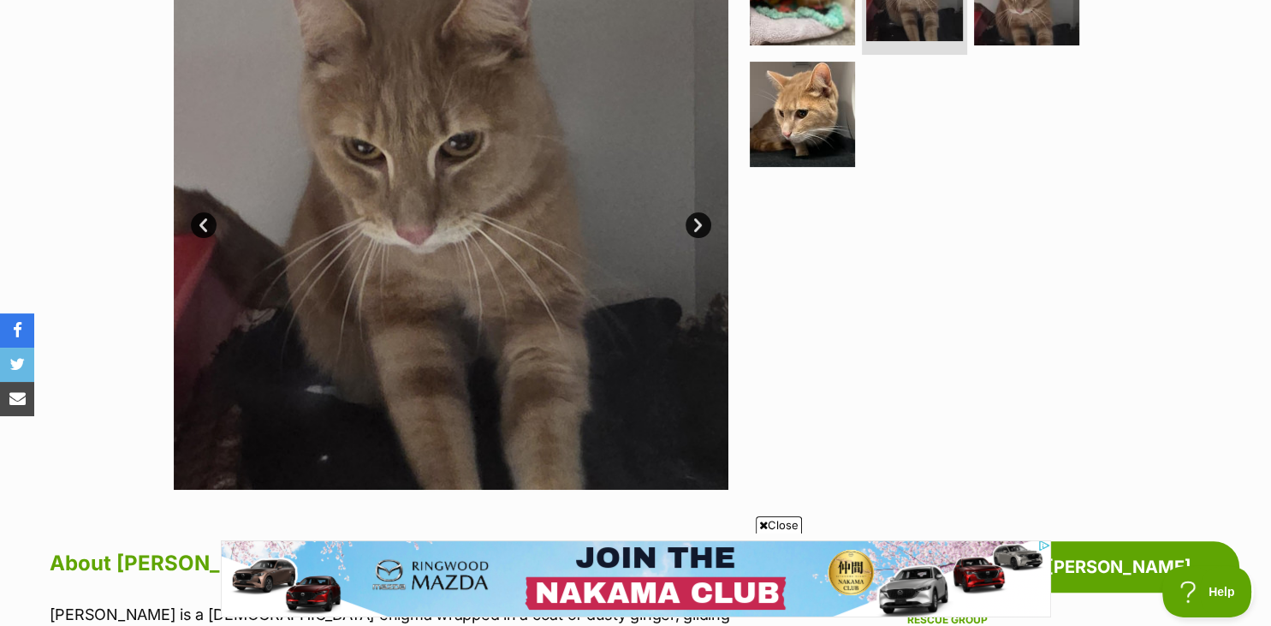
click at [707, 227] on link "Next" at bounding box center [699, 225] width 26 height 26
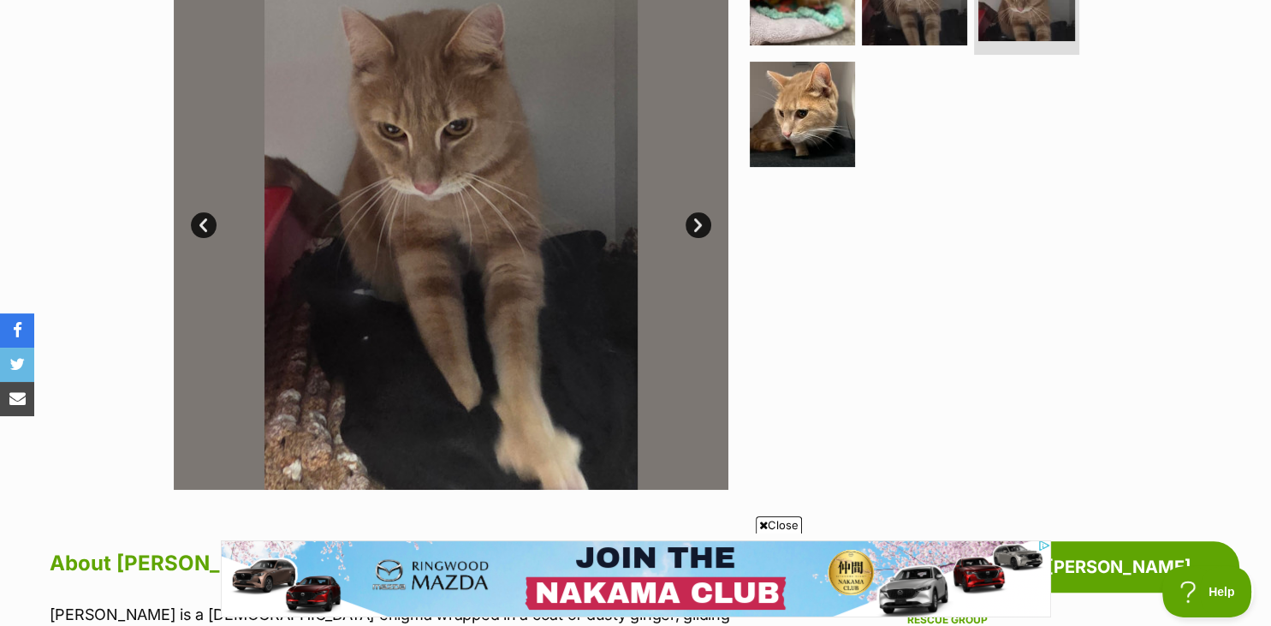
click at [707, 227] on link "Next" at bounding box center [699, 225] width 26 height 26
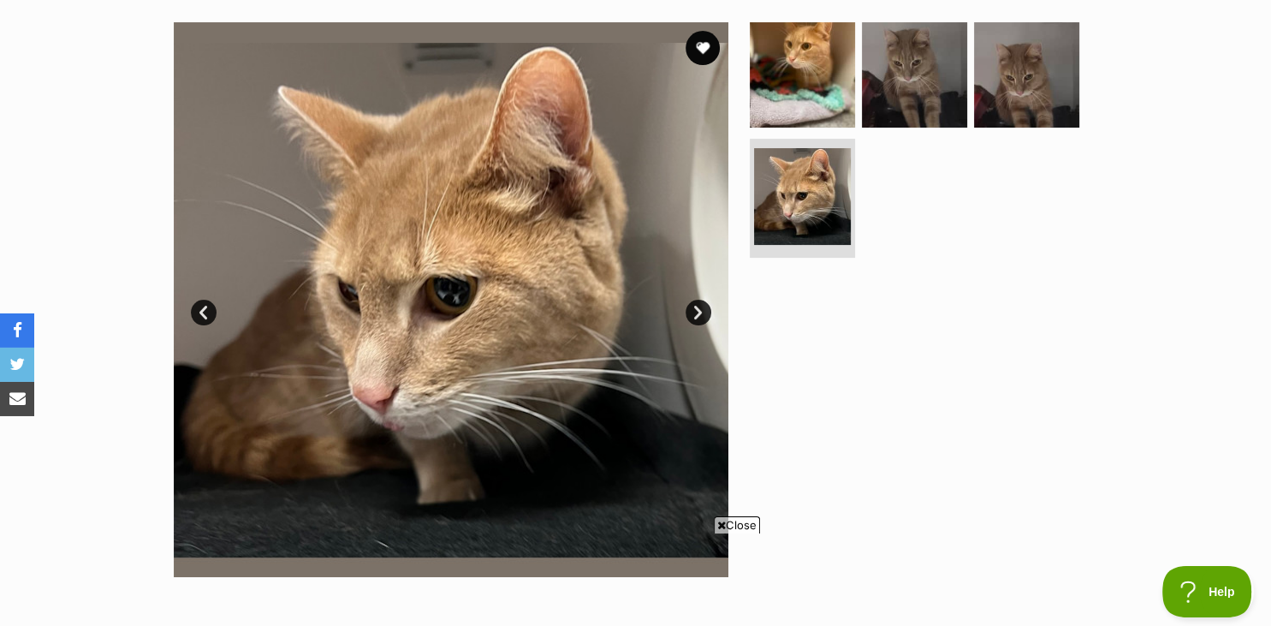
drag, startPoint x: 1271, startPoint y: 3, endPoint x: 997, endPoint y: 237, distance: 360.7
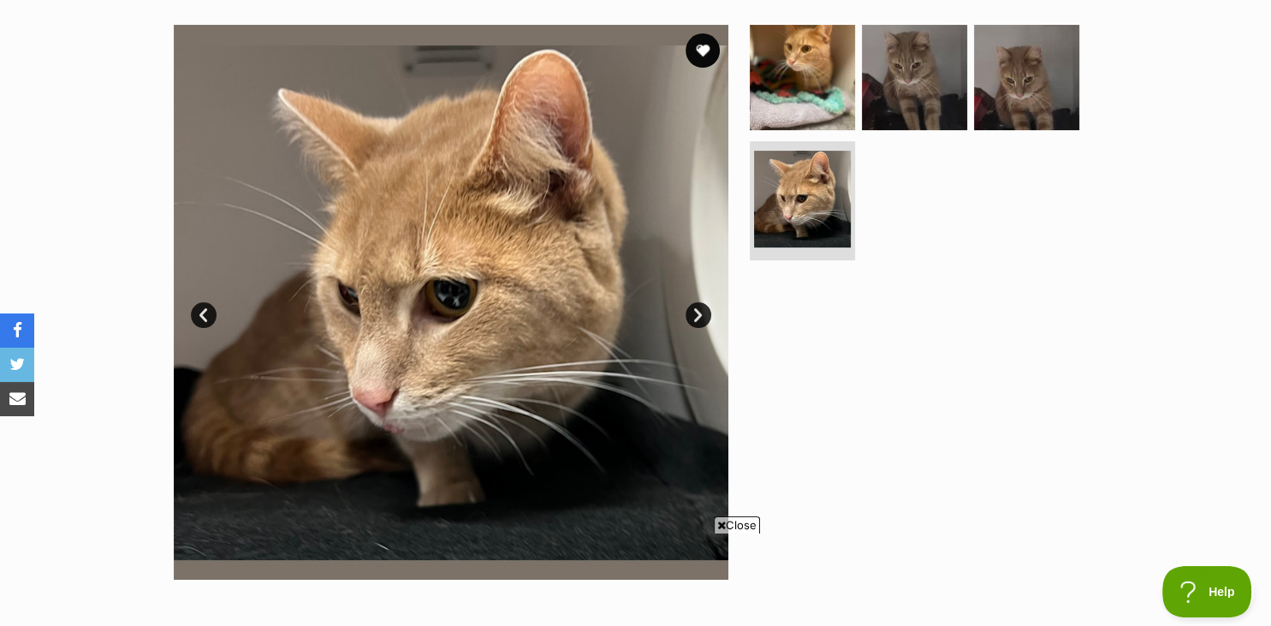
click at [694, 313] on link "Next" at bounding box center [699, 315] width 26 height 26
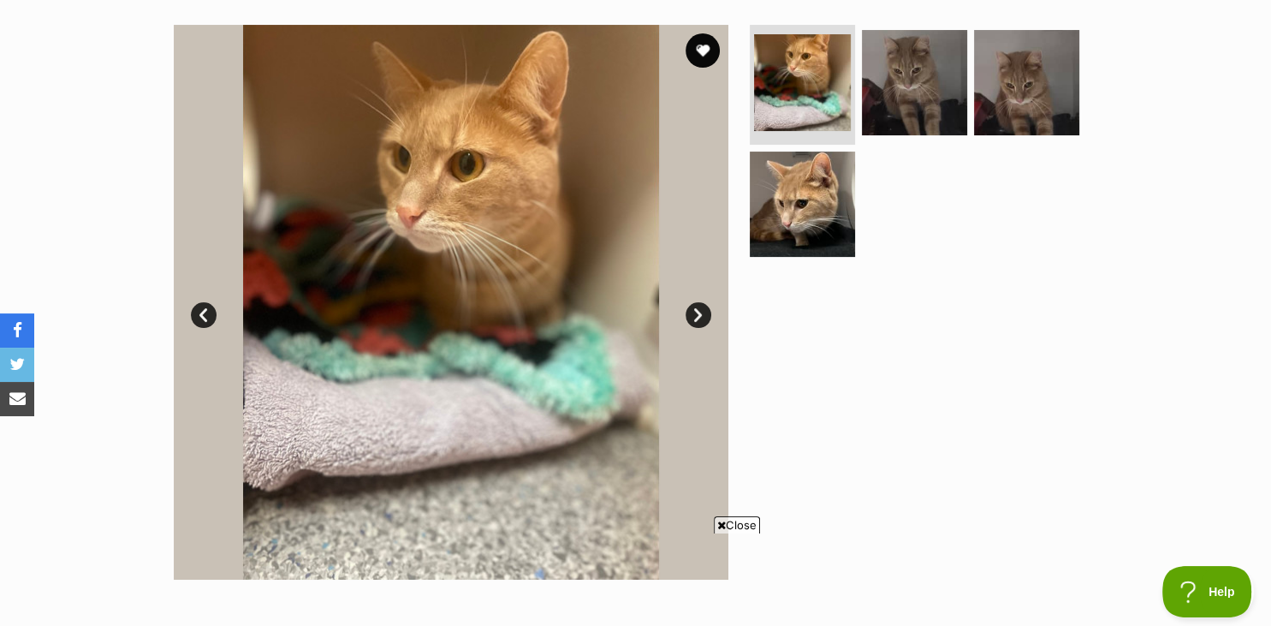
click at [694, 313] on link "Next" at bounding box center [699, 315] width 26 height 26
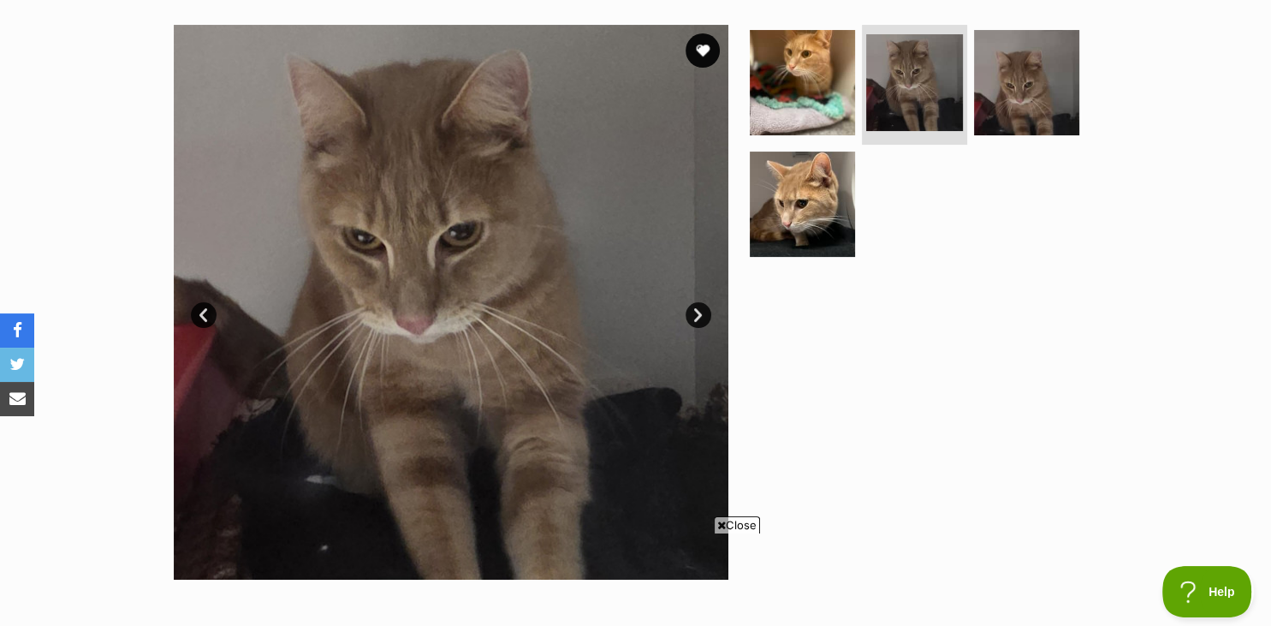
click at [694, 313] on link "Next" at bounding box center [699, 315] width 26 height 26
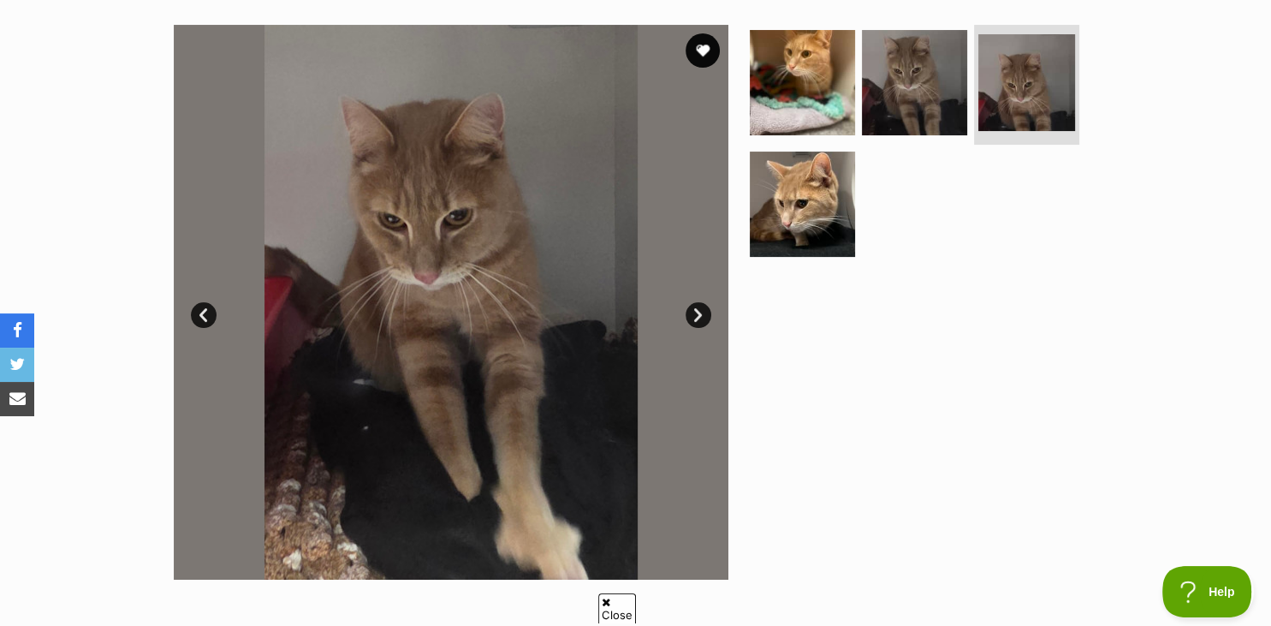
click at [694, 313] on link "Next" at bounding box center [699, 315] width 26 height 26
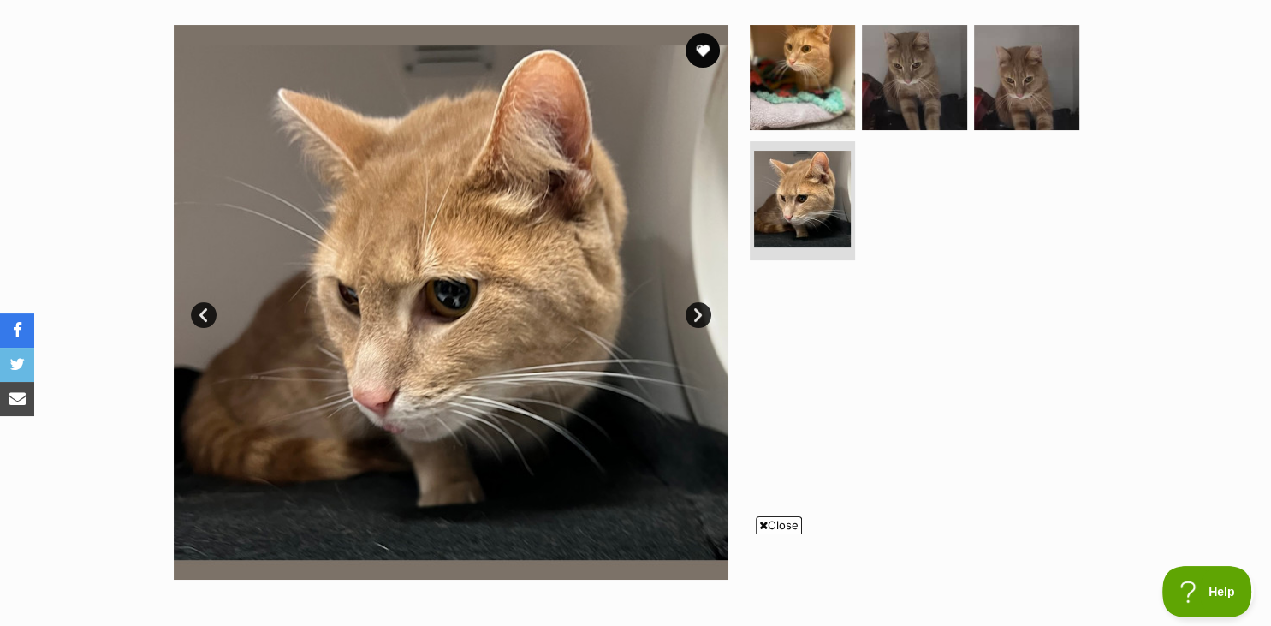
click at [694, 313] on link "Next" at bounding box center [699, 315] width 26 height 26
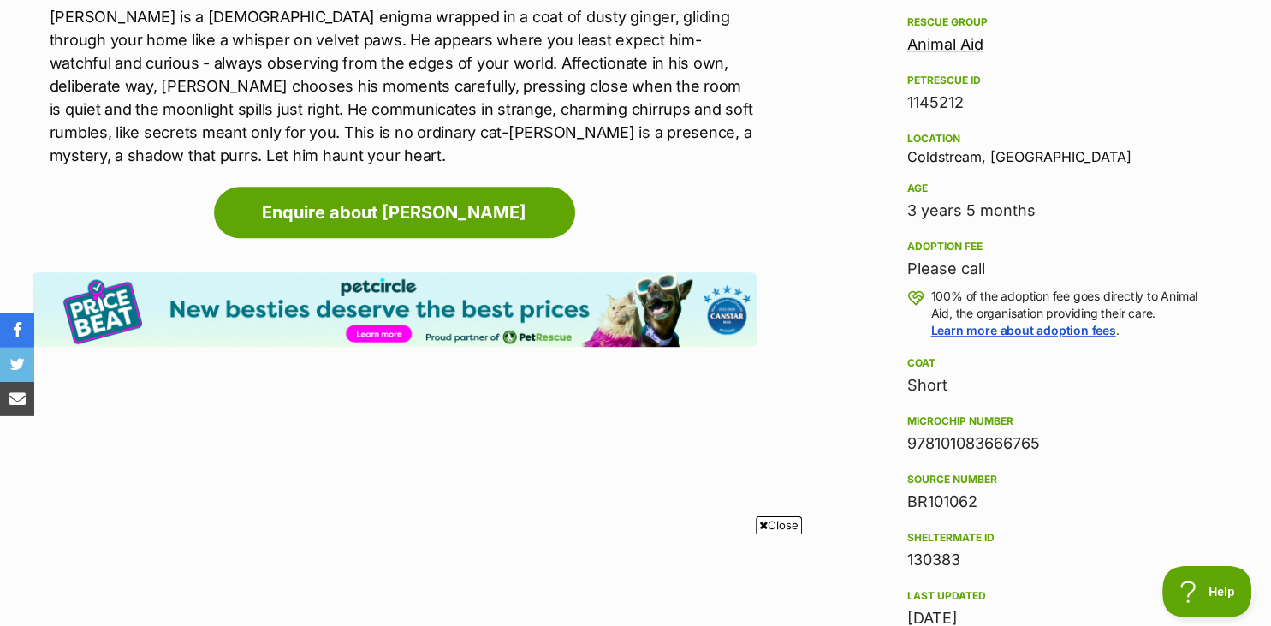
scroll to position [1024, 0]
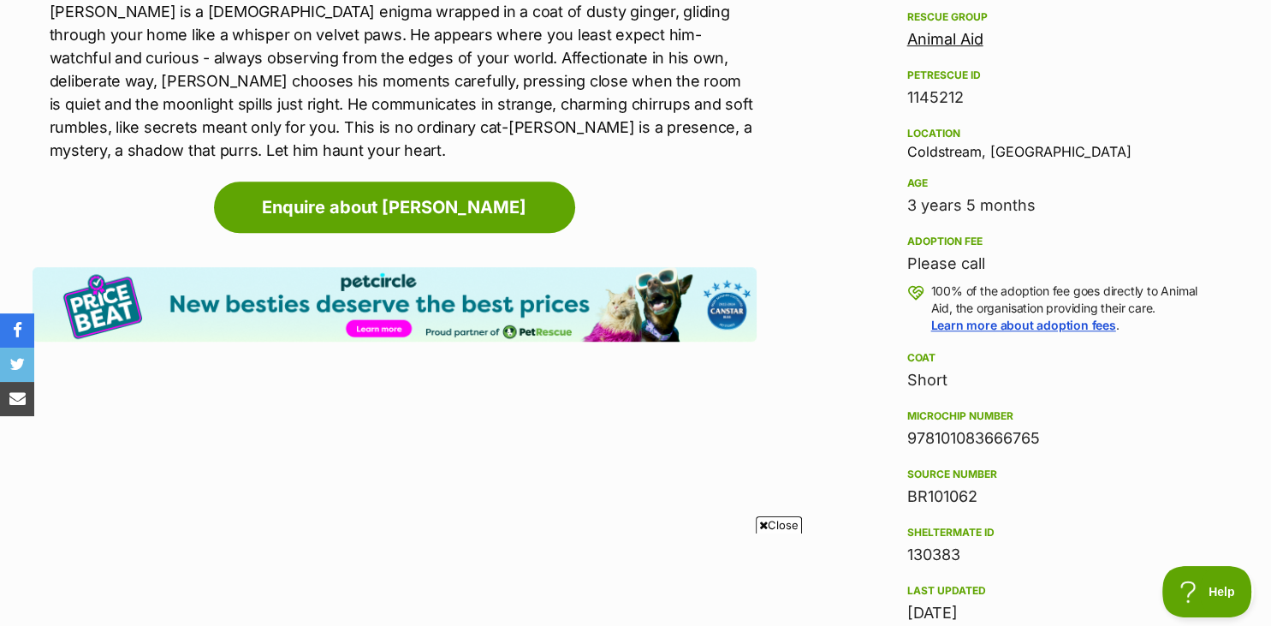
click at [952, 39] on link "Animal Aid" at bounding box center [946, 39] width 76 height 18
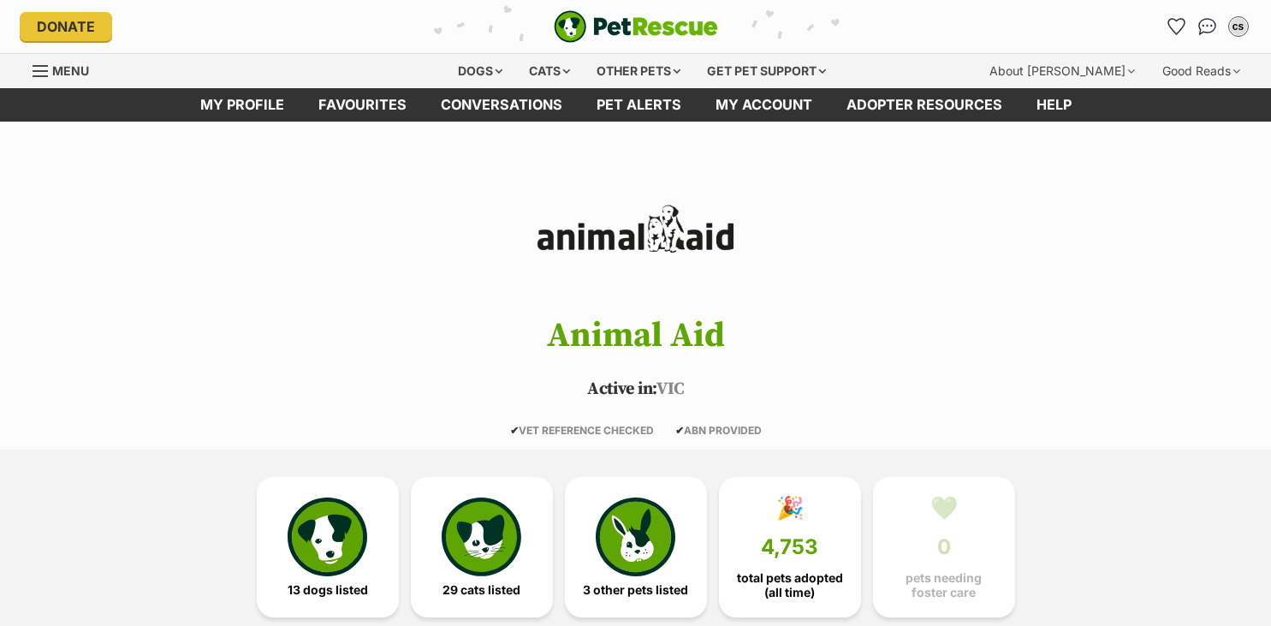
click at [464, 533] on img at bounding box center [481, 536] width 79 height 79
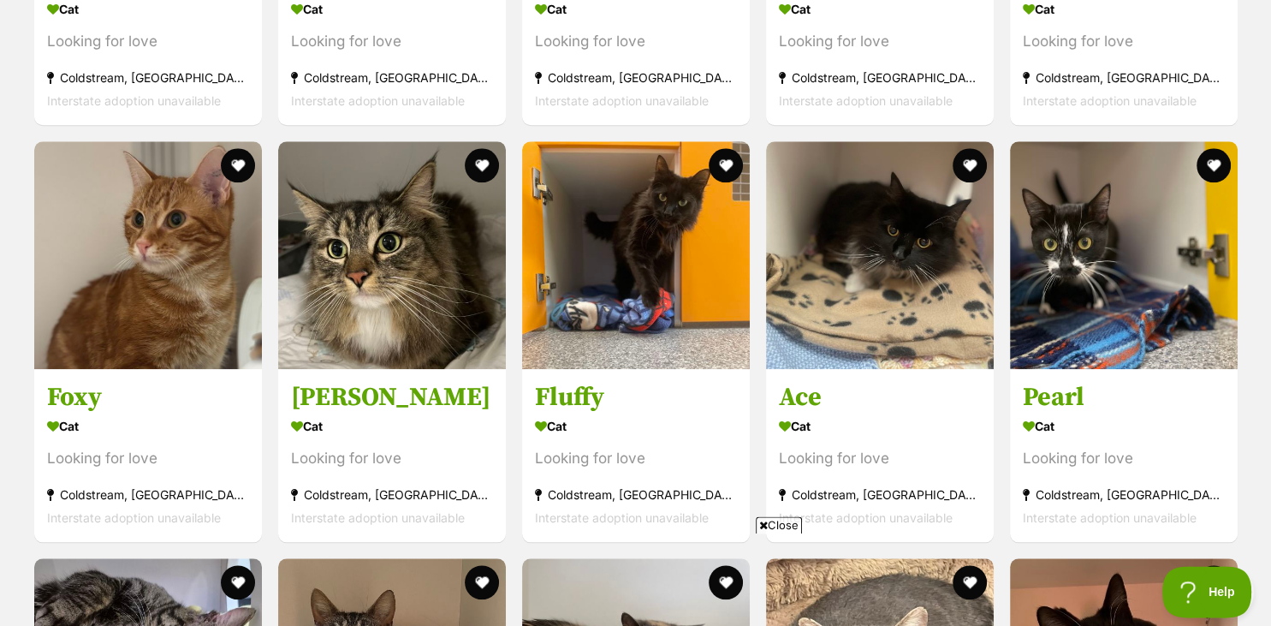
scroll to position [1686, 0]
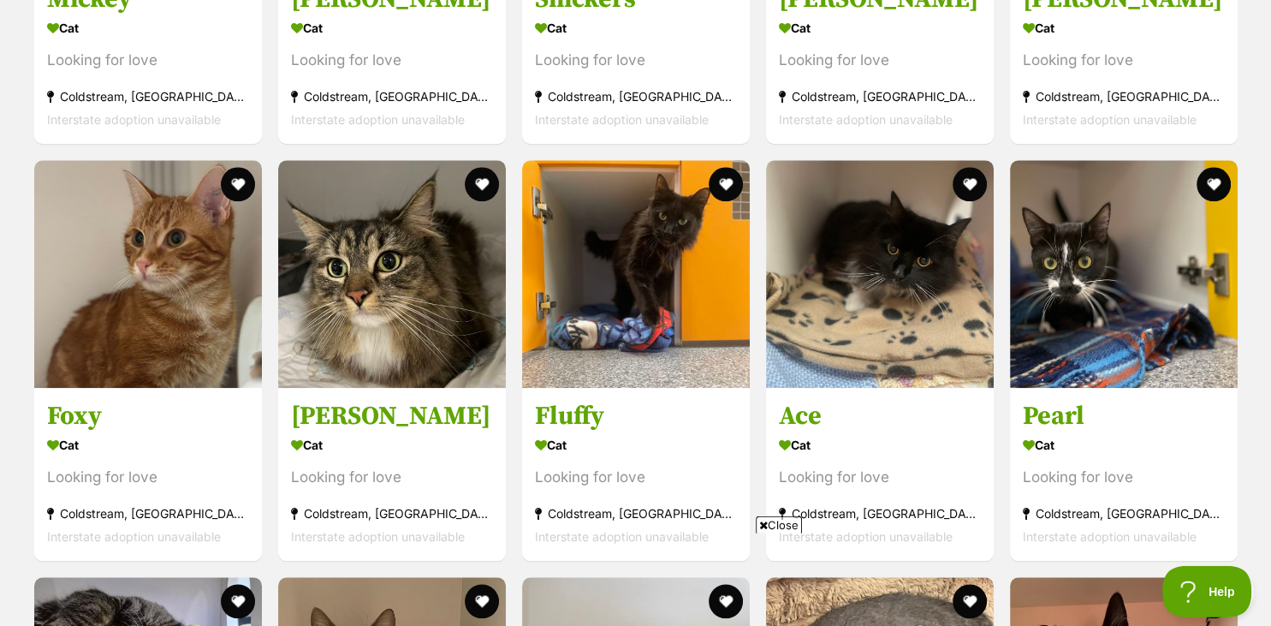
drag, startPoint x: 1268, startPoint y: 6, endPoint x: 747, endPoint y: 184, distance: 551.0
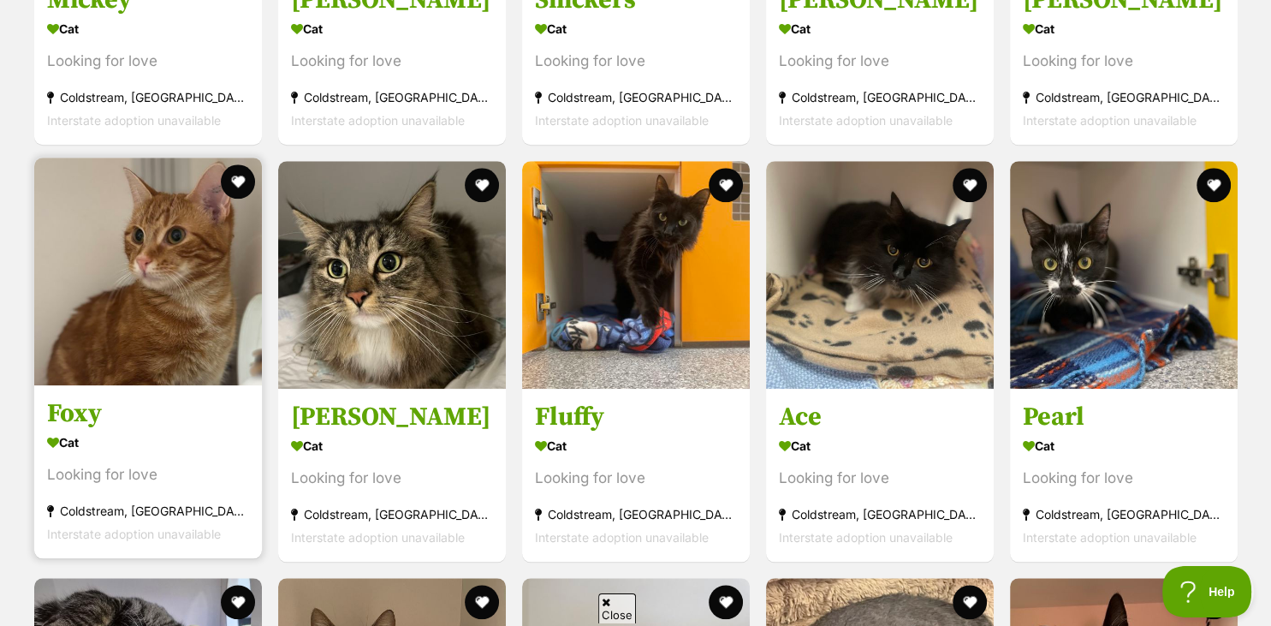
click at [100, 376] on img at bounding box center [148, 272] width 228 height 228
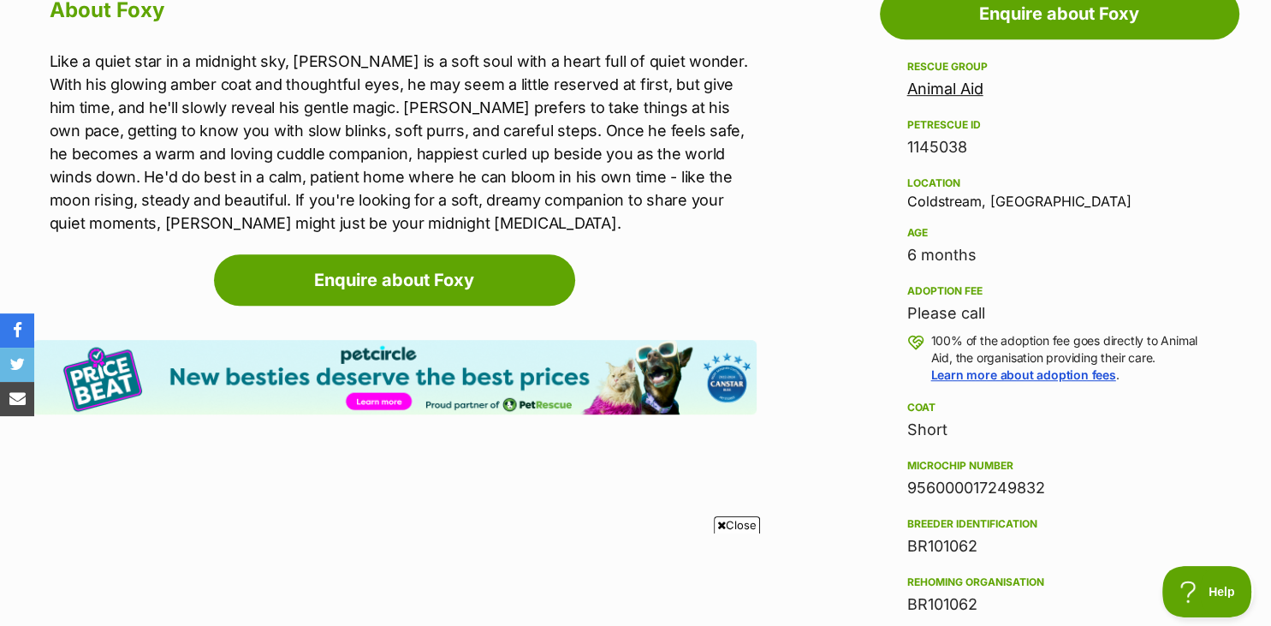
scroll to position [979, 0]
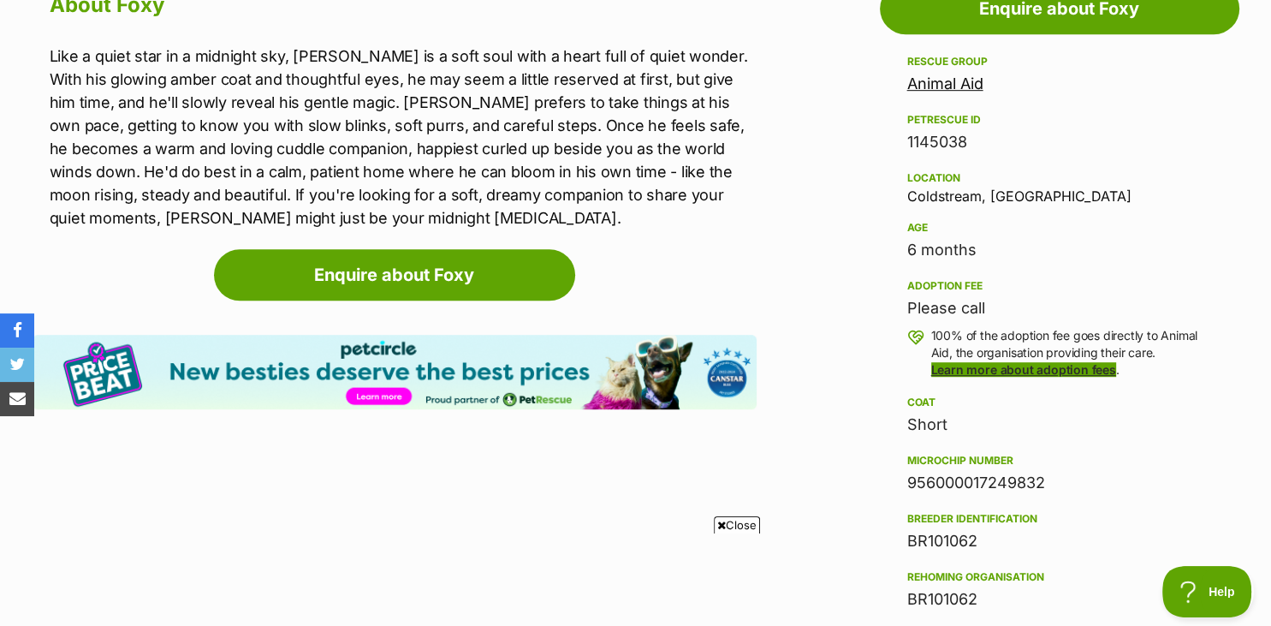
click at [972, 376] on link "Learn more about adoption fees" at bounding box center [1024, 369] width 185 height 15
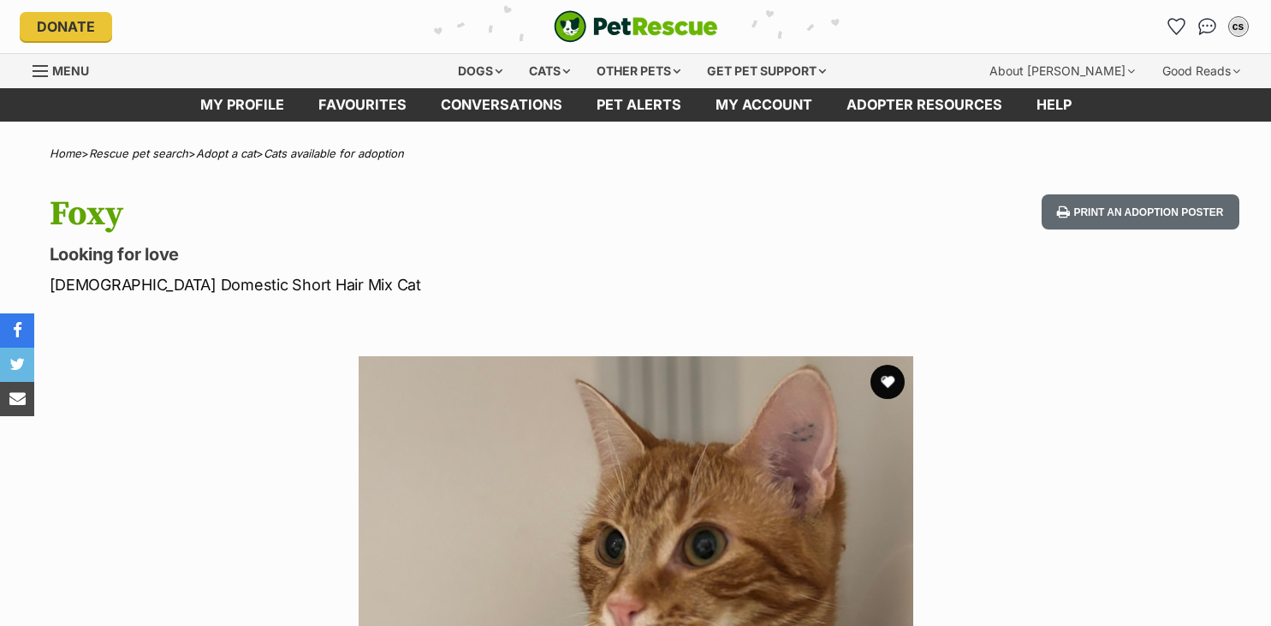
scroll to position [979, 0]
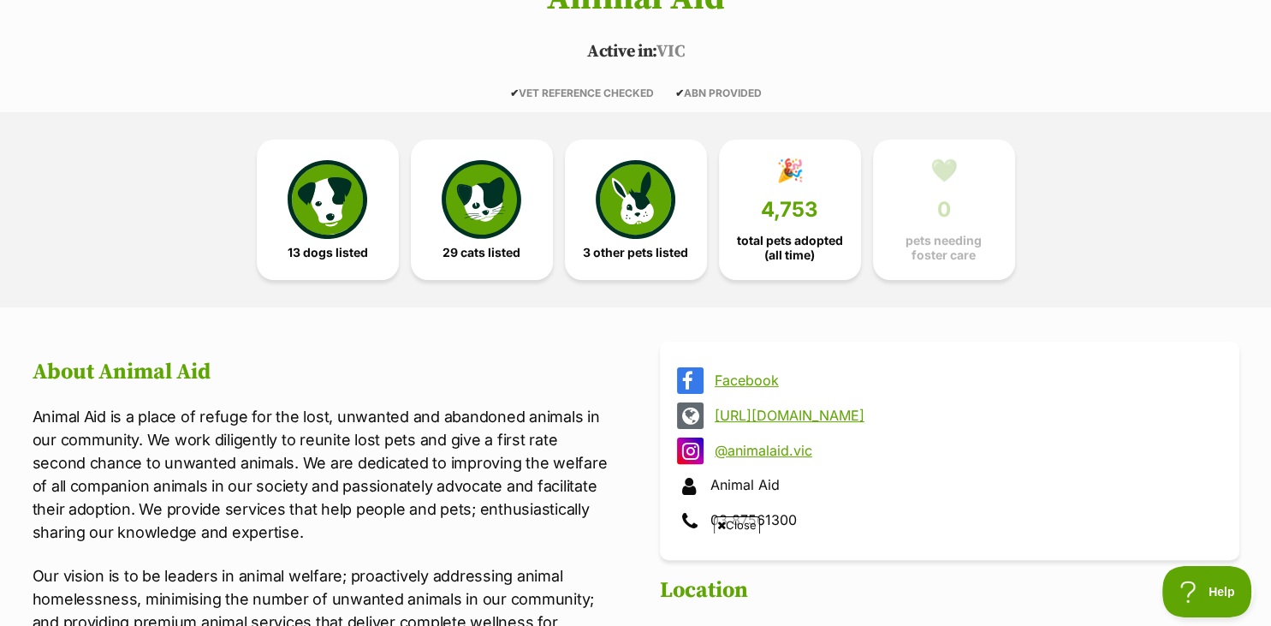
scroll to position [330, 0]
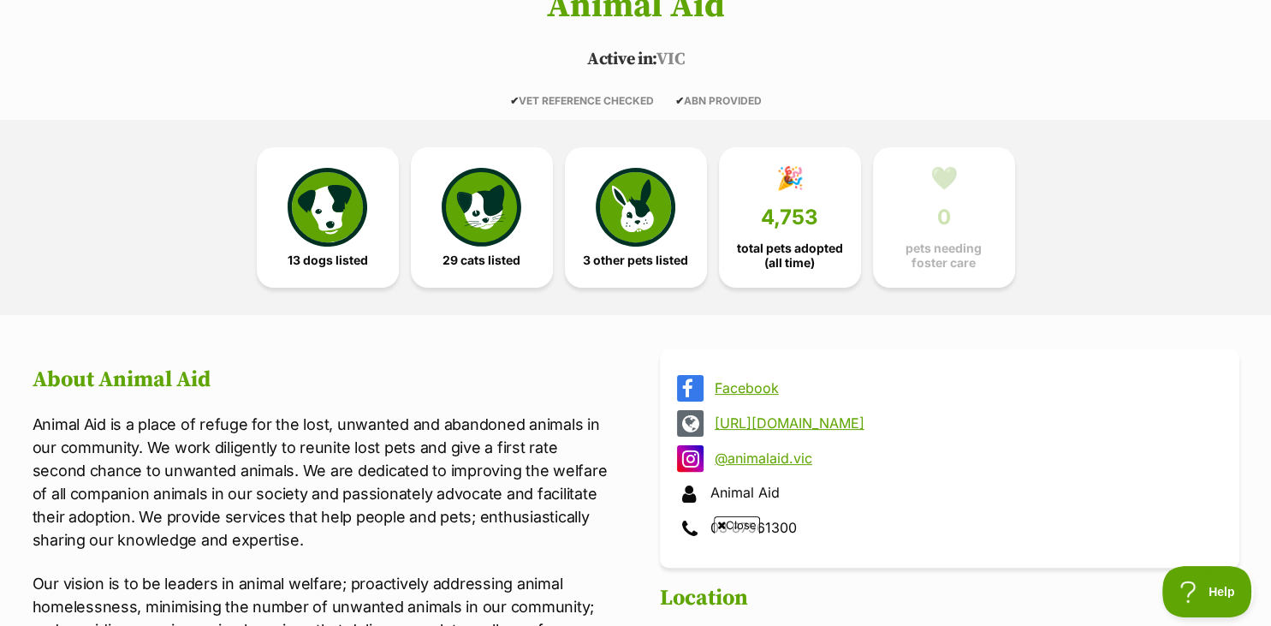
drag, startPoint x: 1267, startPoint y: 0, endPoint x: 753, endPoint y: 126, distance: 529.7
click at [351, 220] on img at bounding box center [327, 203] width 79 height 79
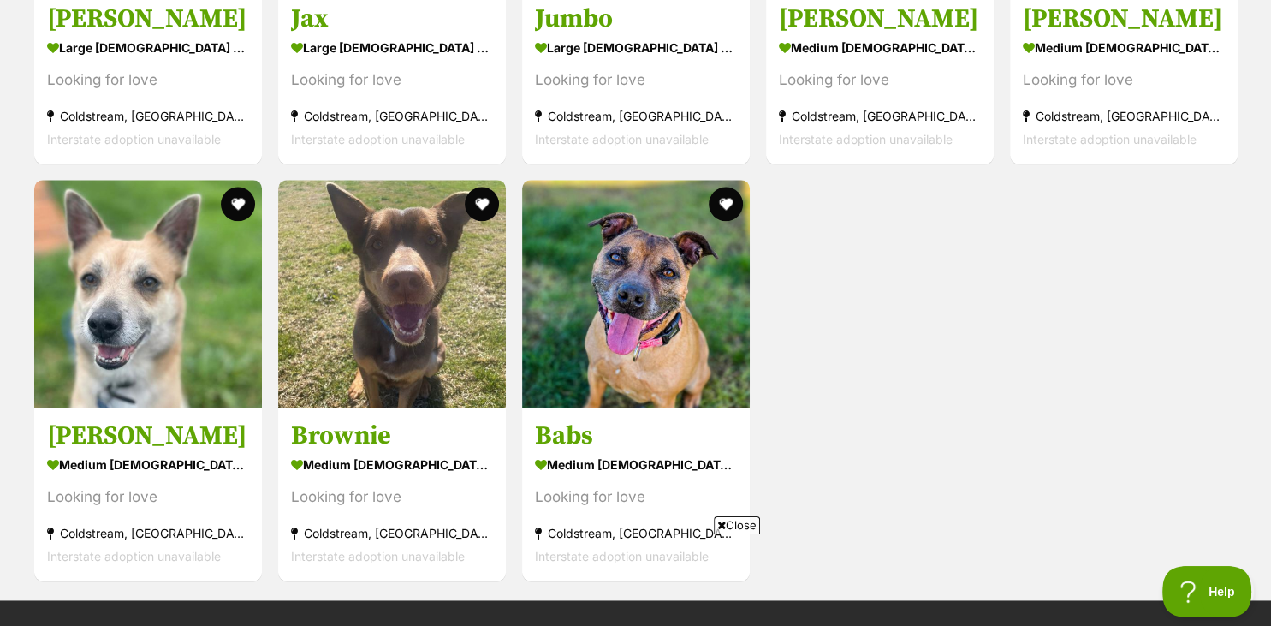
scroll to position [2092, 0]
